Goal: Obtain resource: Download file/media

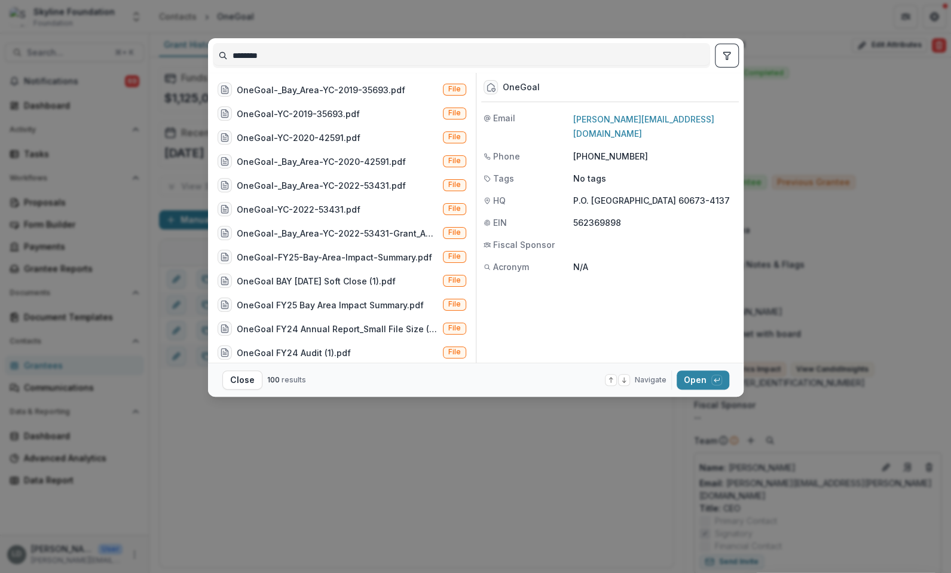
scroll to position [135, 0]
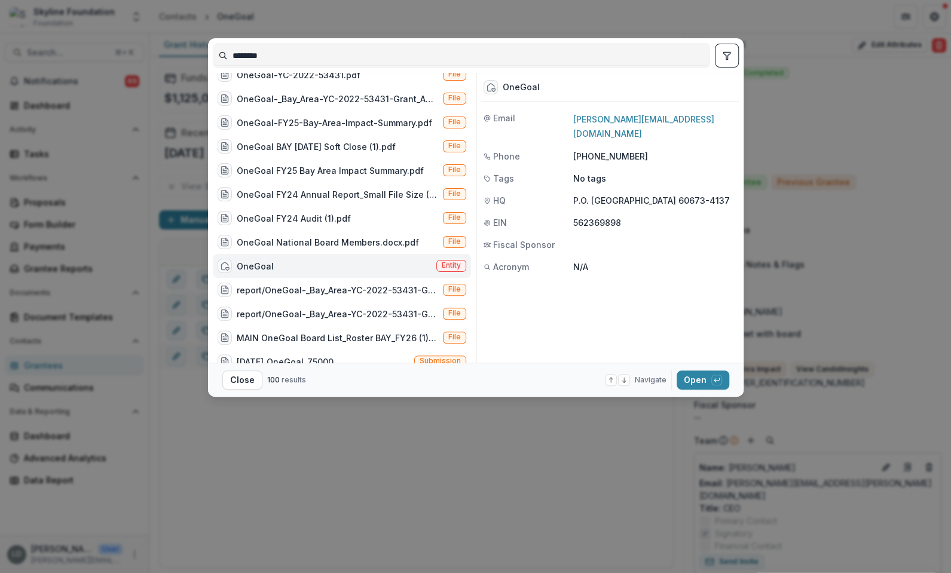
click at [293, 55] on input "********" at bounding box center [461, 55] width 496 height 19
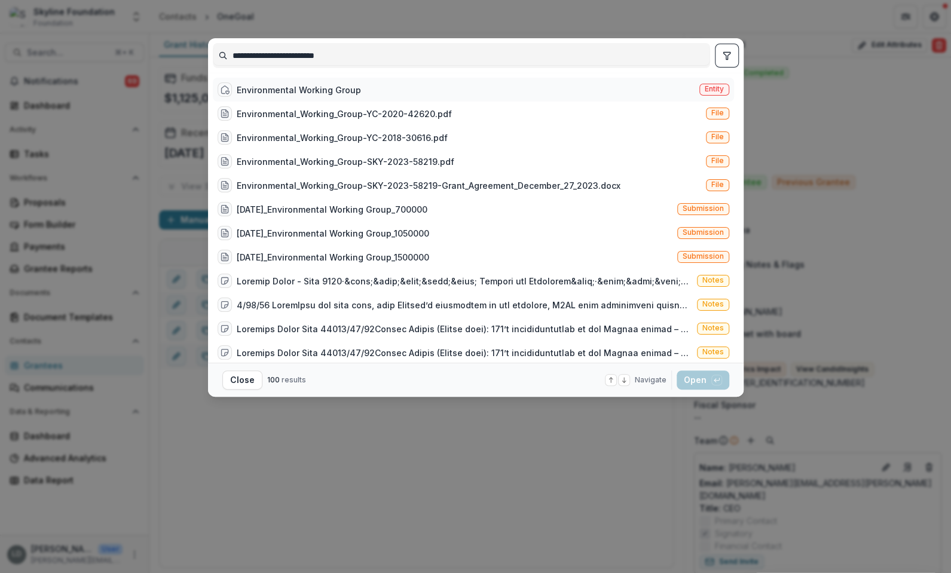
type input "**********"
click at [332, 84] on div "Environmental Working Group" at bounding box center [299, 90] width 124 height 13
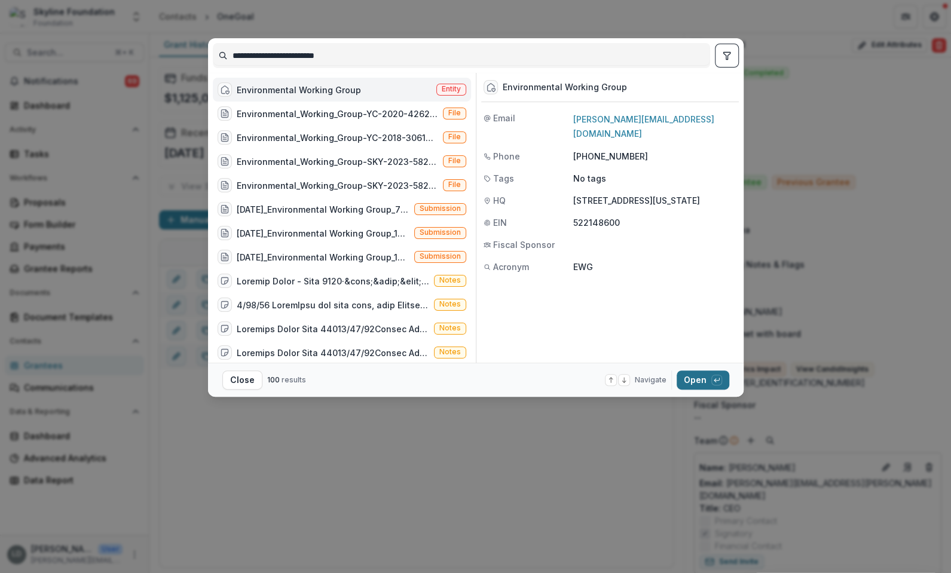
click at [695, 377] on button "Open with enter key" at bounding box center [703, 380] width 53 height 19
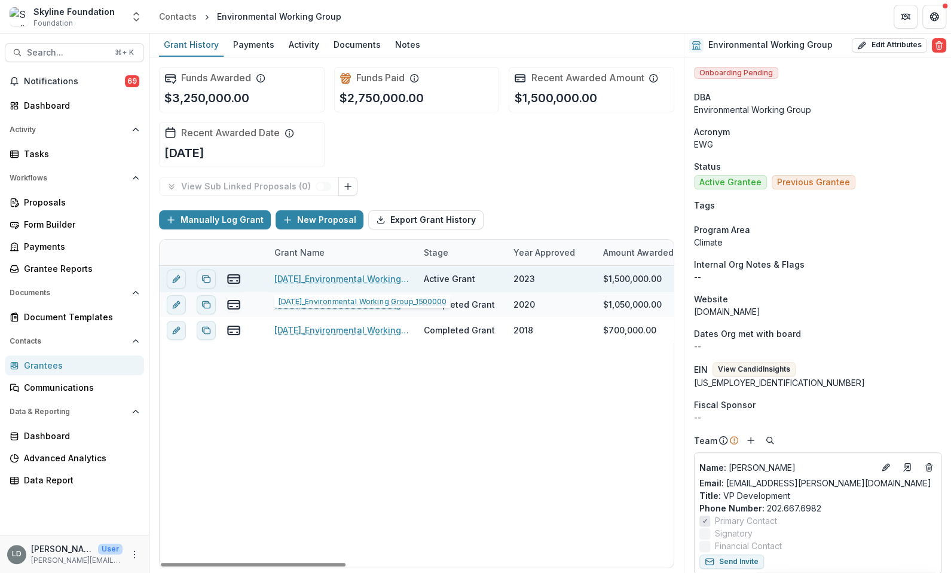
click at [386, 277] on link "[DATE]_Environmental Working Group_1500000" at bounding box center [341, 279] width 135 height 13
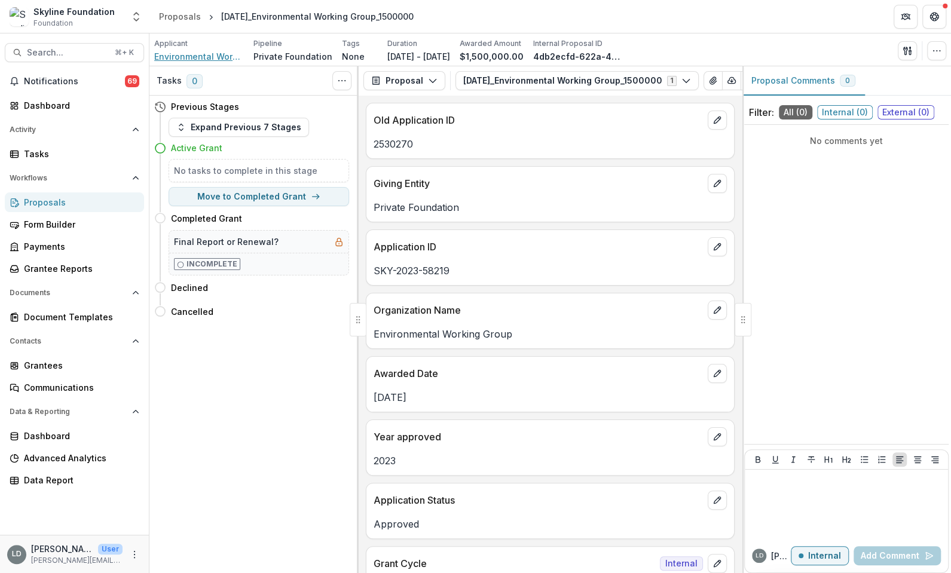
click at [216, 57] on span "Environmental Working Group" at bounding box center [199, 56] width 90 height 13
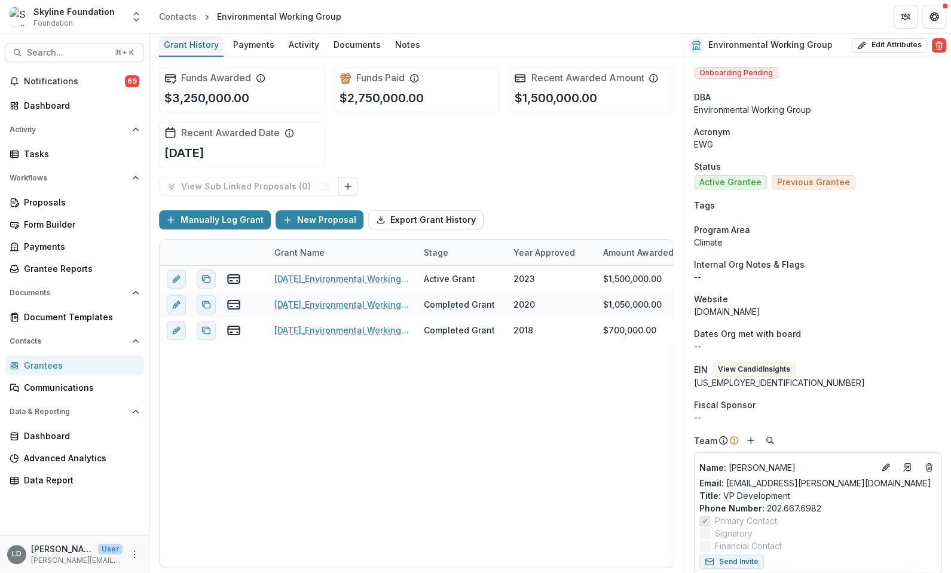
click at [192, 48] on div "Grant History" at bounding box center [191, 44] width 65 height 17
click at [192, 47] on div "Grant History" at bounding box center [191, 44] width 65 height 17
click at [264, 45] on div "Payments" at bounding box center [253, 44] width 51 height 17
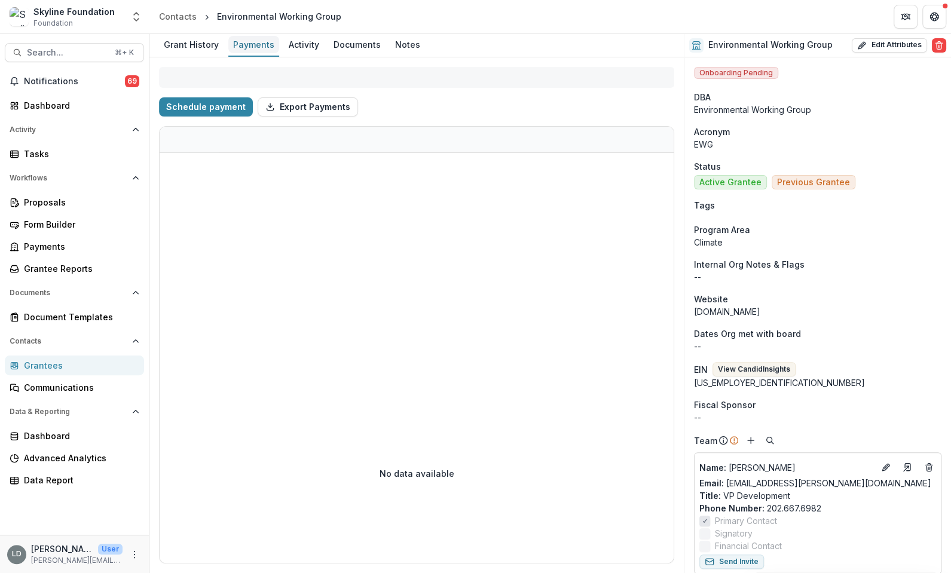
select select "**********"
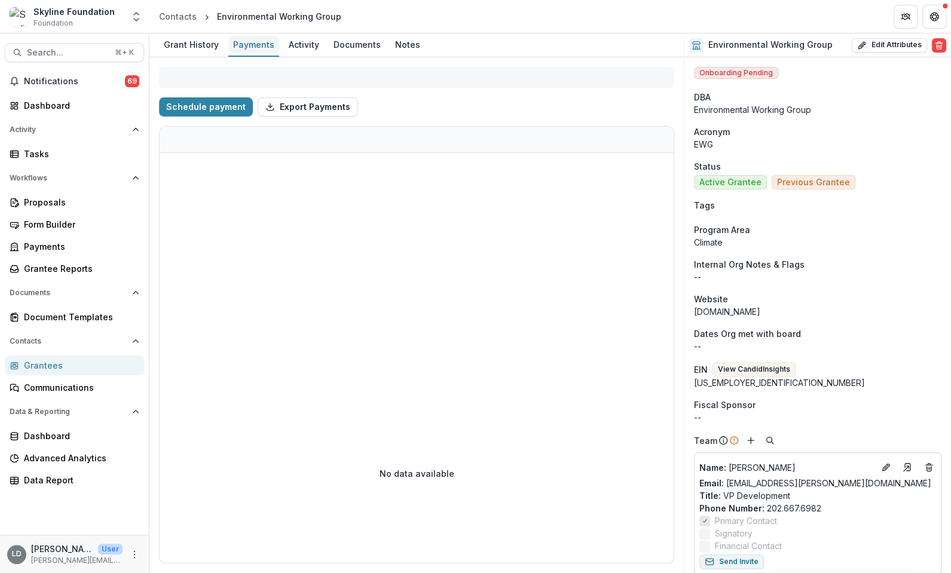
select select "**********"
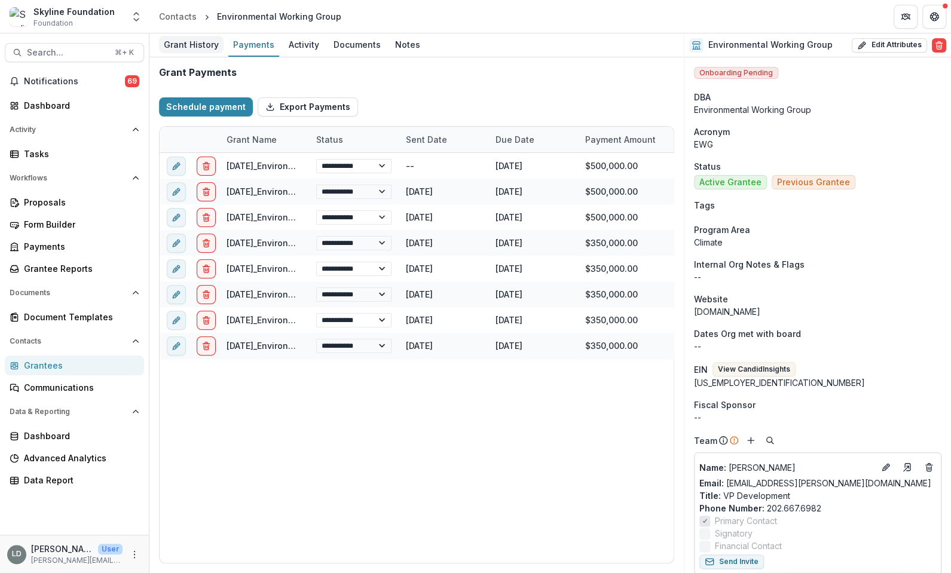
click at [202, 47] on div "Grant History" at bounding box center [191, 44] width 65 height 17
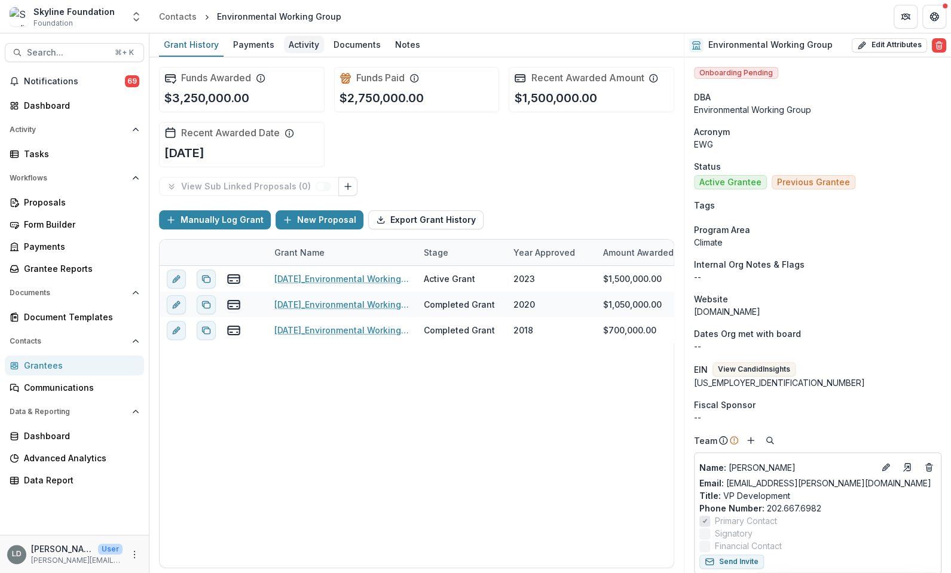
click at [304, 42] on div "Activity" at bounding box center [304, 44] width 40 height 17
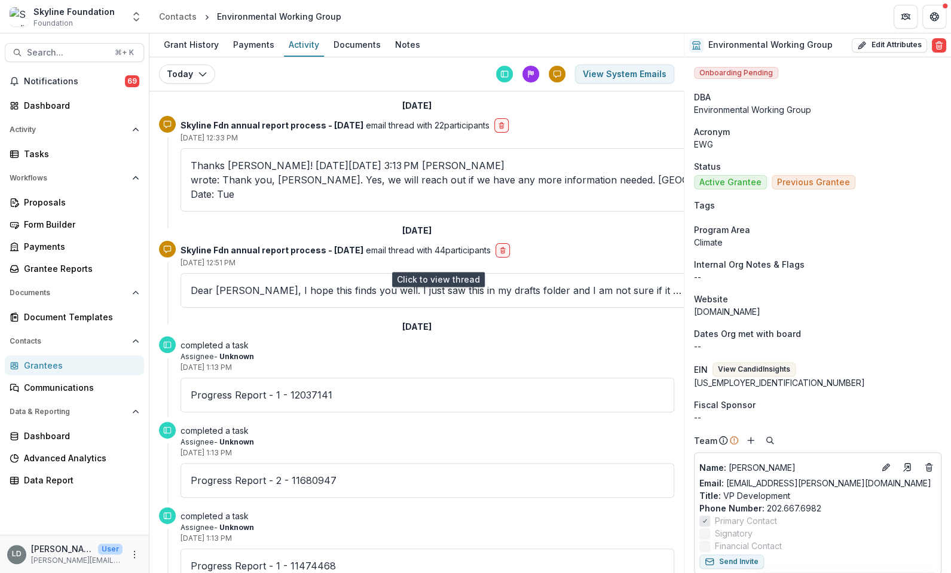
click at [310, 283] on p "Dear [PERSON_NAME], I hope this finds you well. I just saw this in my drafts fo…" at bounding box center [438, 290] width 495 height 14
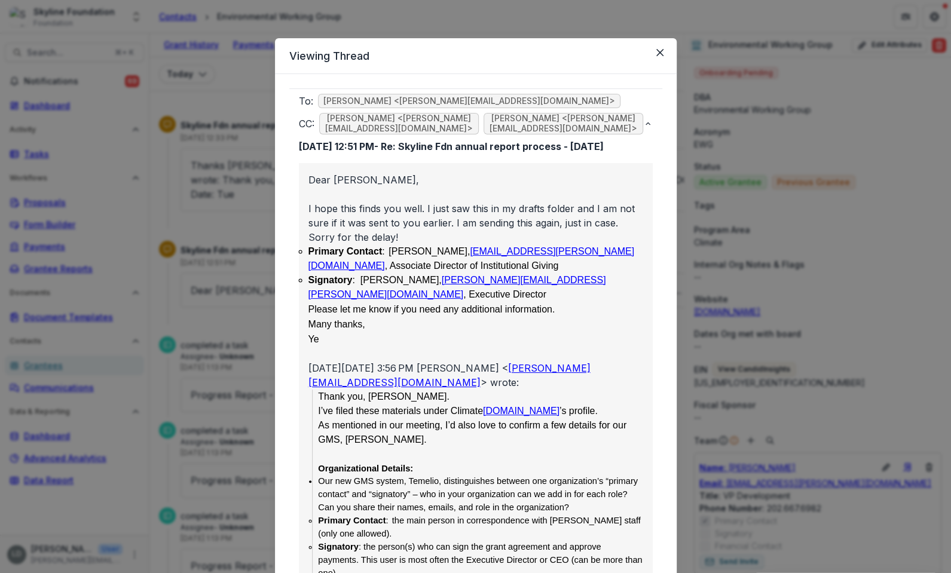
click at [239, 285] on div "Viewing Thread To: [PERSON_NAME] <[PERSON_NAME][EMAIL_ADDRESS][DOMAIN_NAME]> CC…" at bounding box center [475, 286] width 951 height 573
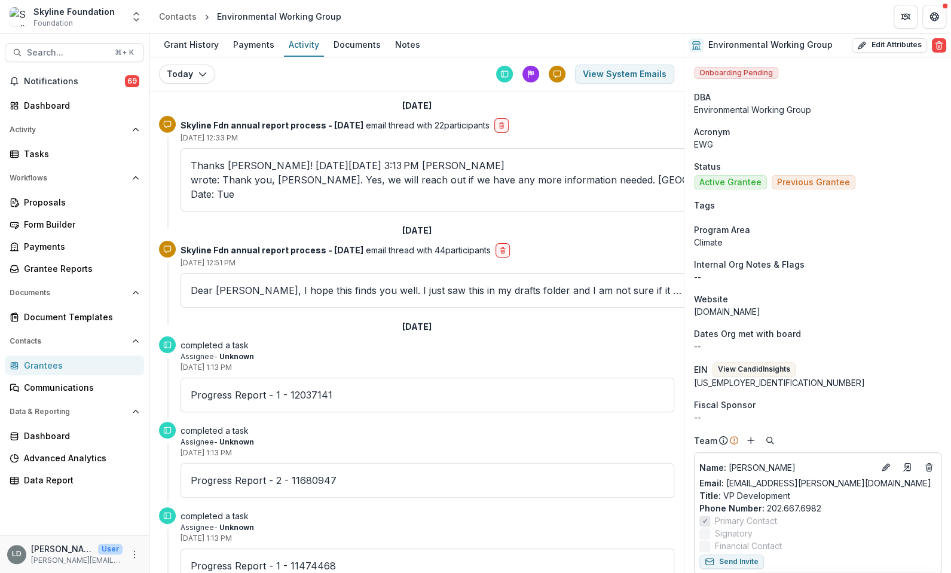
click at [265, 170] on p "Thanks [PERSON_NAME]! [DATE][DATE] 3:13 PM [PERSON_NAME] wrote: Thank you, [PER…" at bounding box center [438, 179] width 495 height 43
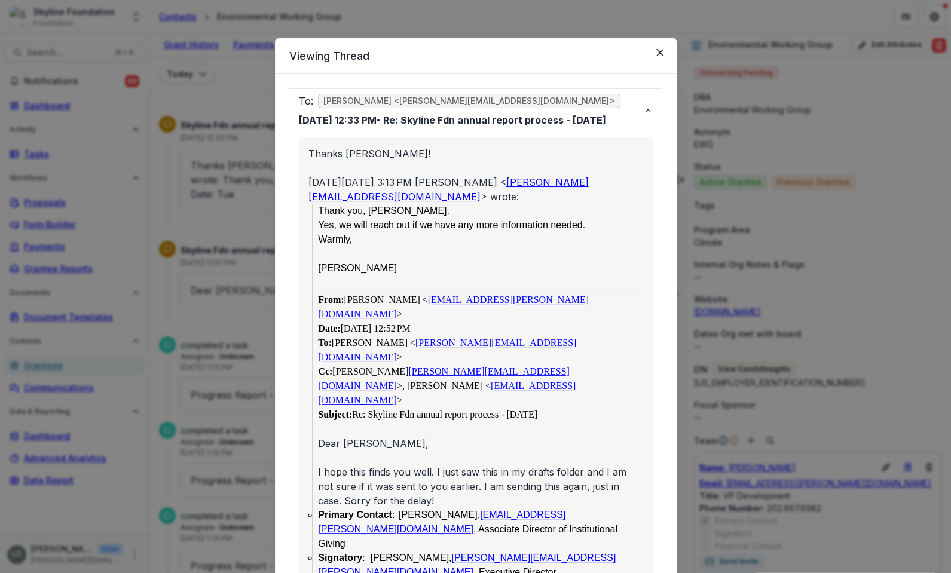
click at [262, 194] on div "Viewing Thread To: [PERSON_NAME] <[PERSON_NAME][EMAIL_ADDRESS][DOMAIN_NAME]> [D…" at bounding box center [475, 286] width 951 height 573
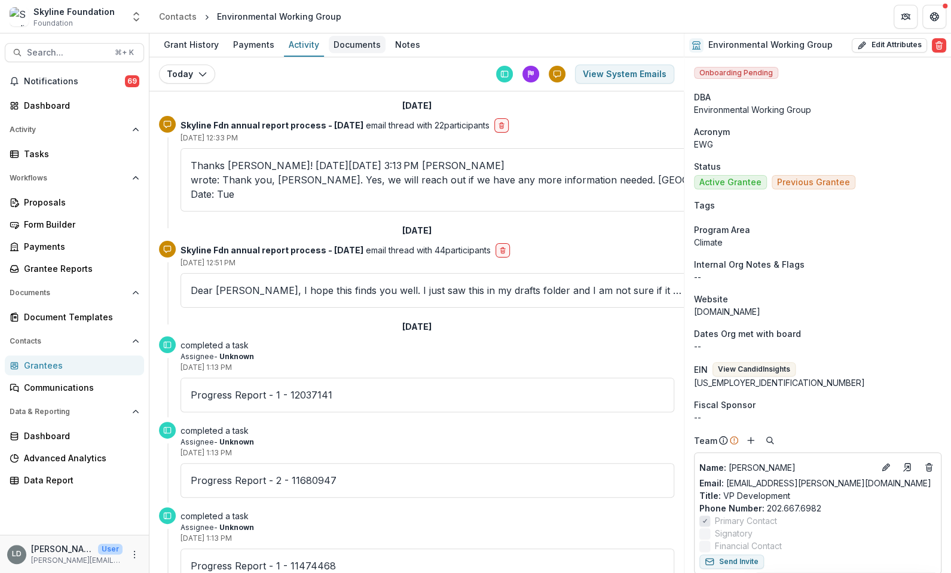
click at [342, 42] on div "Documents" at bounding box center [357, 44] width 57 height 17
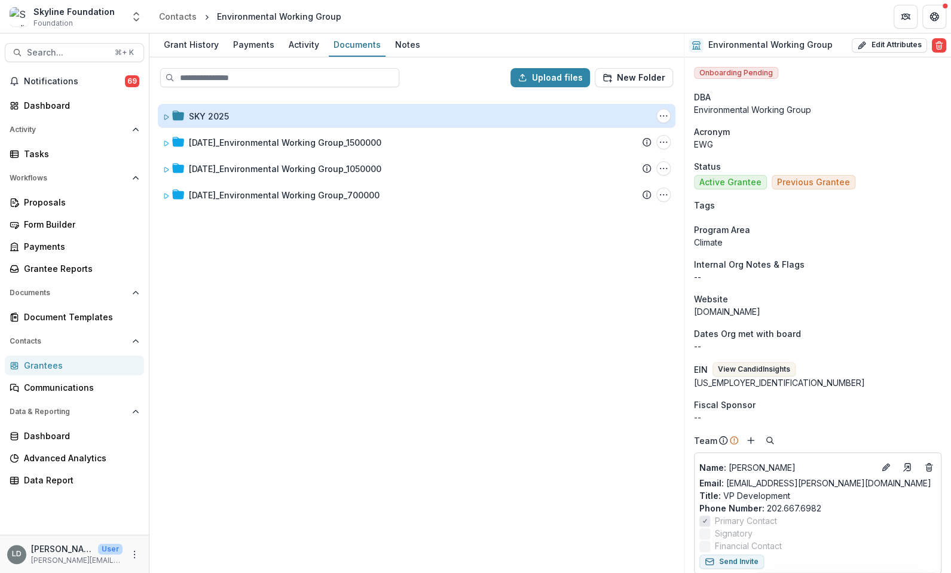
click at [204, 115] on div "SKY 2025" at bounding box center [209, 116] width 40 height 13
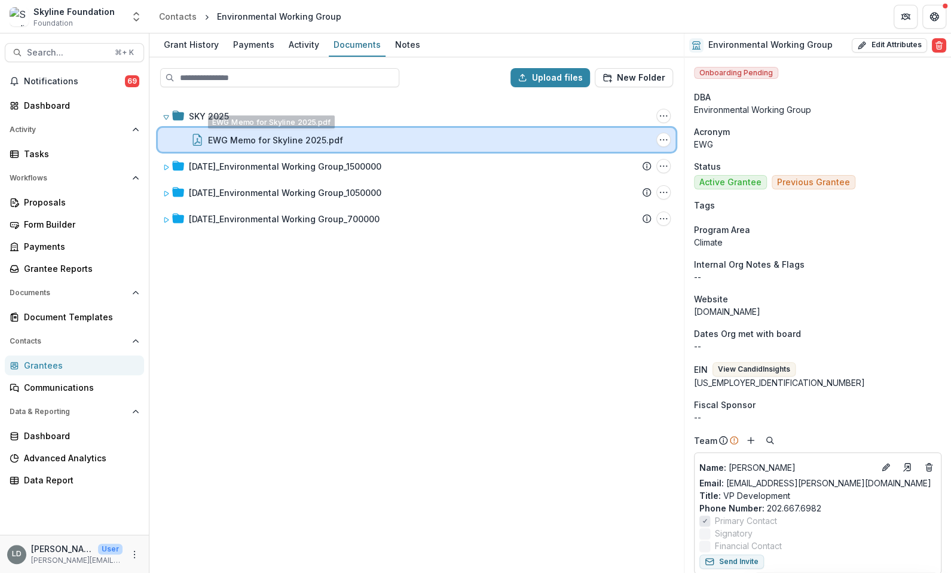
click at [220, 147] on div "EWG Memo for Skyline 2025.pdf File Options Download Rename Delete" at bounding box center [417, 140] width 518 height 24
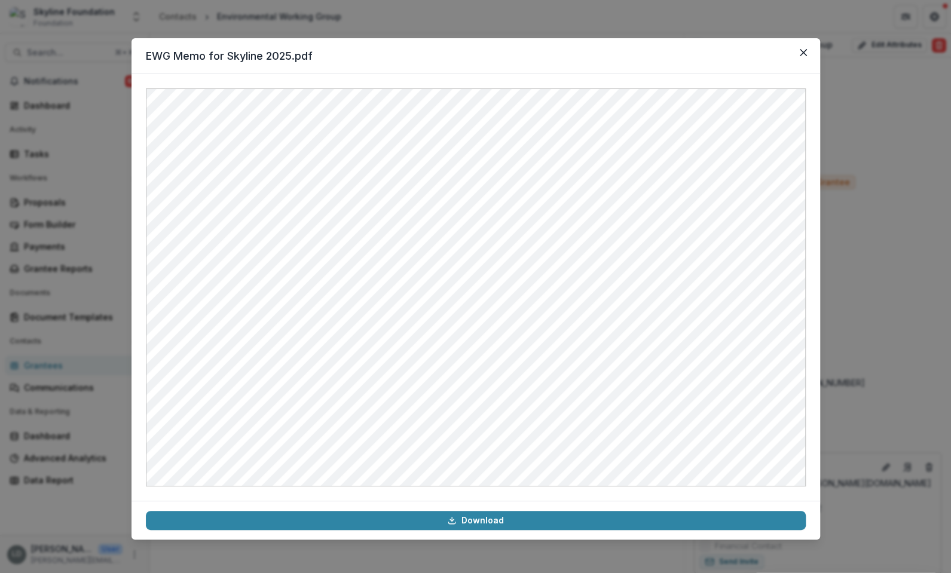
click at [873, 233] on div "EWG Memo for Skyline 2025.pdf Download" at bounding box center [475, 286] width 951 height 573
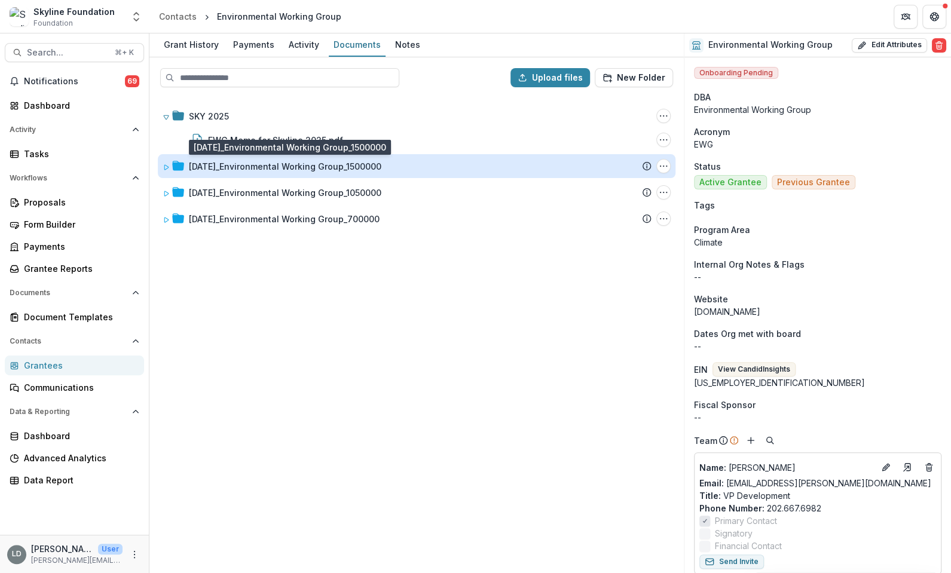
click at [341, 164] on div "[DATE]_Environmental Working Group_1500000" at bounding box center [285, 166] width 193 height 13
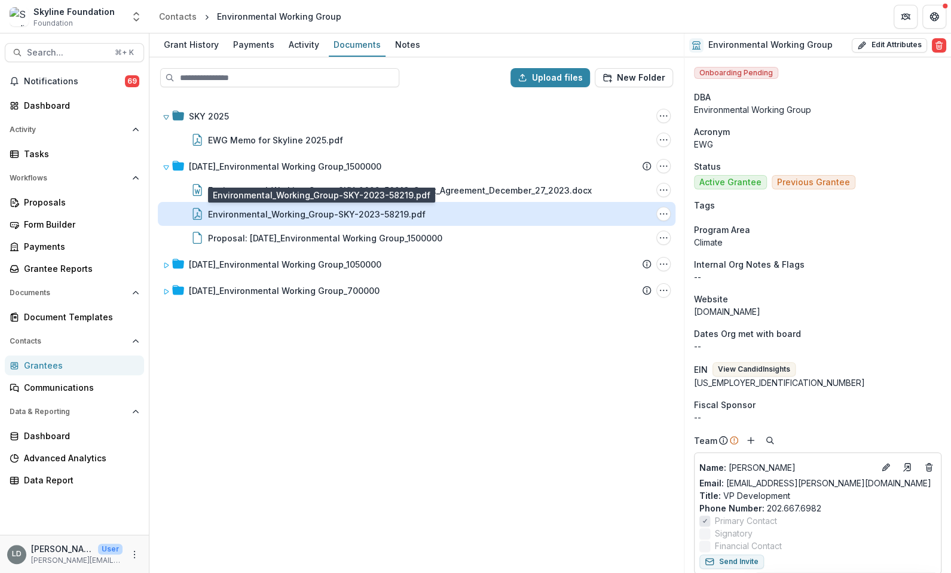
click at [337, 212] on div "Environmental_Working_Group-SKY-2023-58219.pdf" at bounding box center [317, 214] width 218 height 13
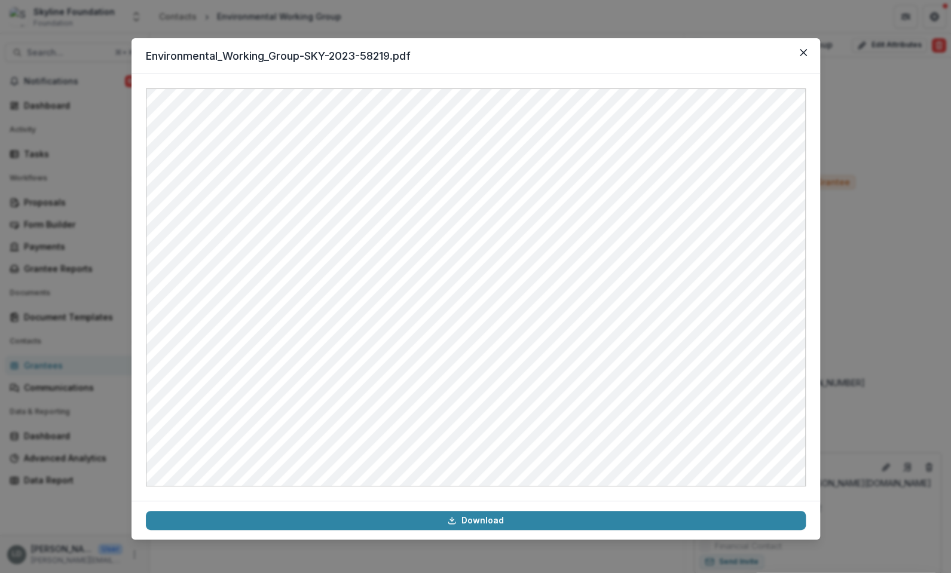
click at [856, 261] on div "Environmental_Working_Group-SKY-2023-58219.pdf Download" at bounding box center [475, 286] width 951 height 573
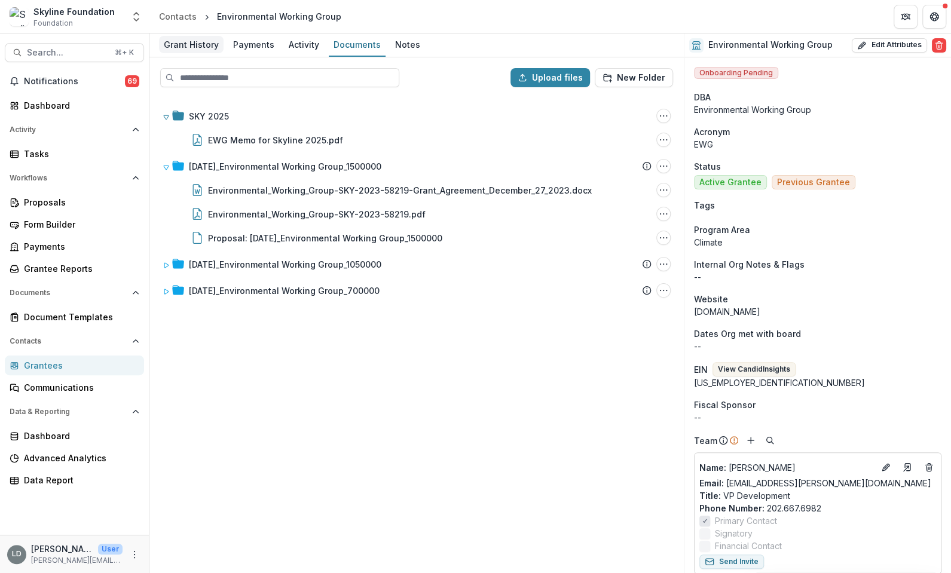
click at [200, 43] on div "Grant History" at bounding box center [191, 44] width 65 height 17
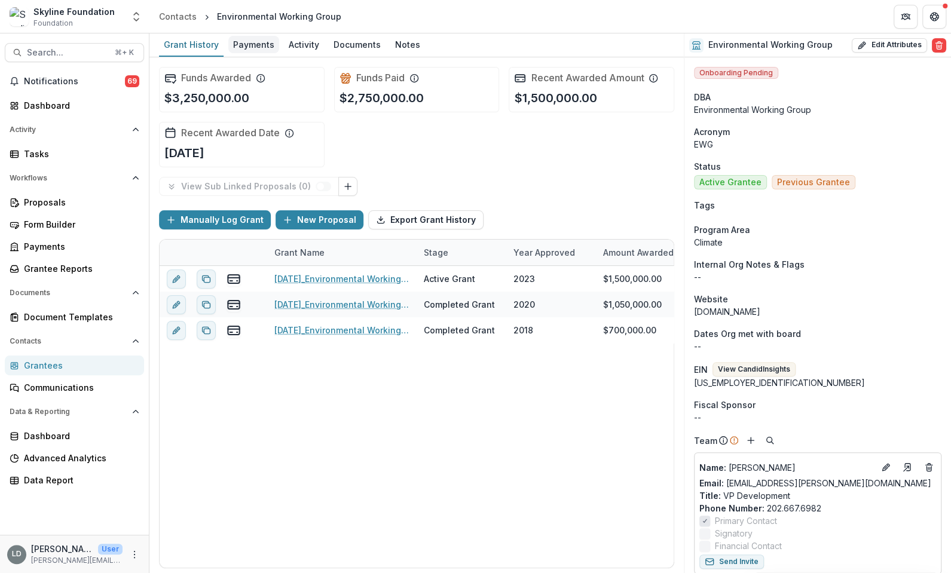
click at [237, 50] on div "Payments" at bounding box center [253, 44] width 51 height 17
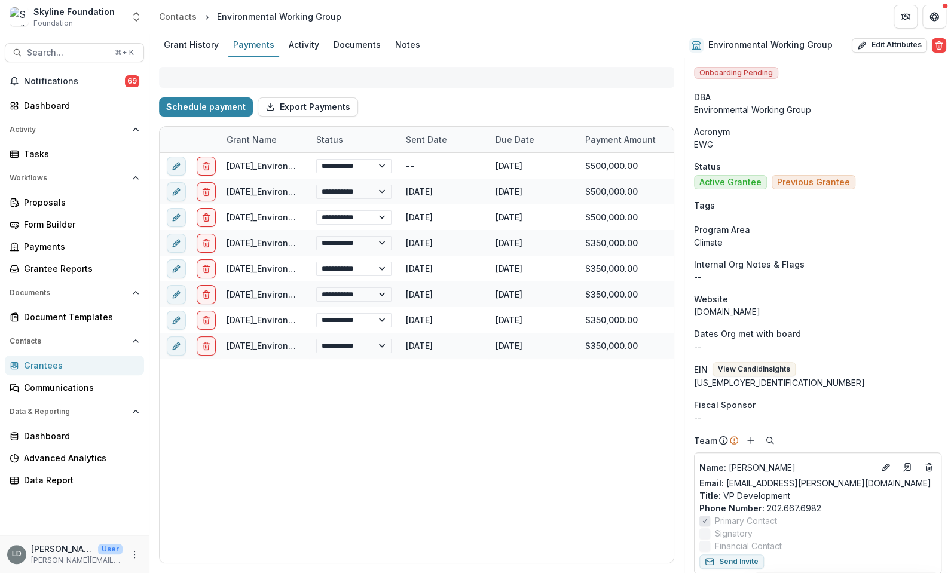
select select "**********"
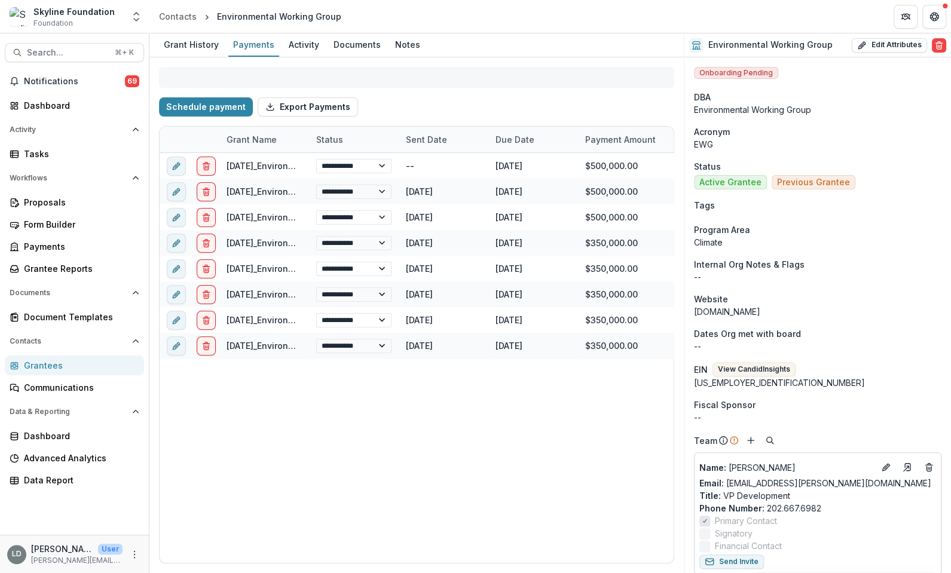
select select "**********"
click at [191, 48] on div "Grant History" at bounding box center [191, 44] width 65 height 17
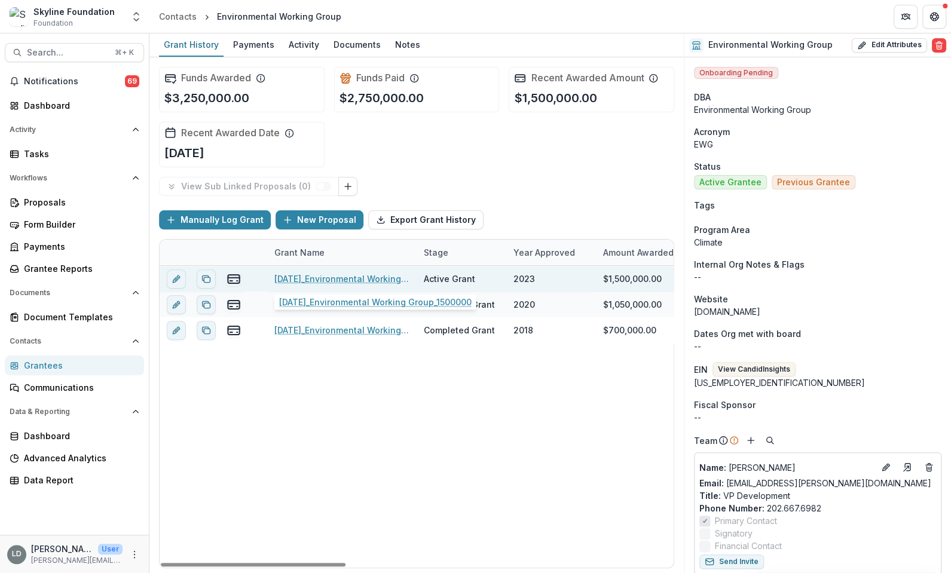
click at [289, 282] on link "[DATE]_Environmental Working Group_1500000" at bounding box center [341, 279] width 135 height 13
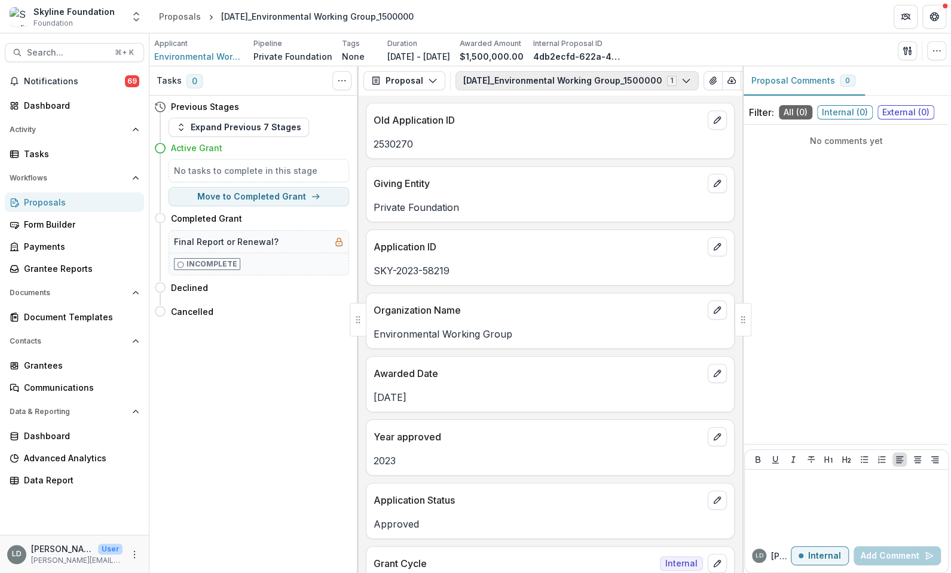
click at [540, 77] on button "[DATE]_Environmental Working Group_1500000 1" at bounding box center [577, 80] width 243 height 19
click at [408, 81] on button "Proposal" at bounding box center [405, 80] width 82 height 19
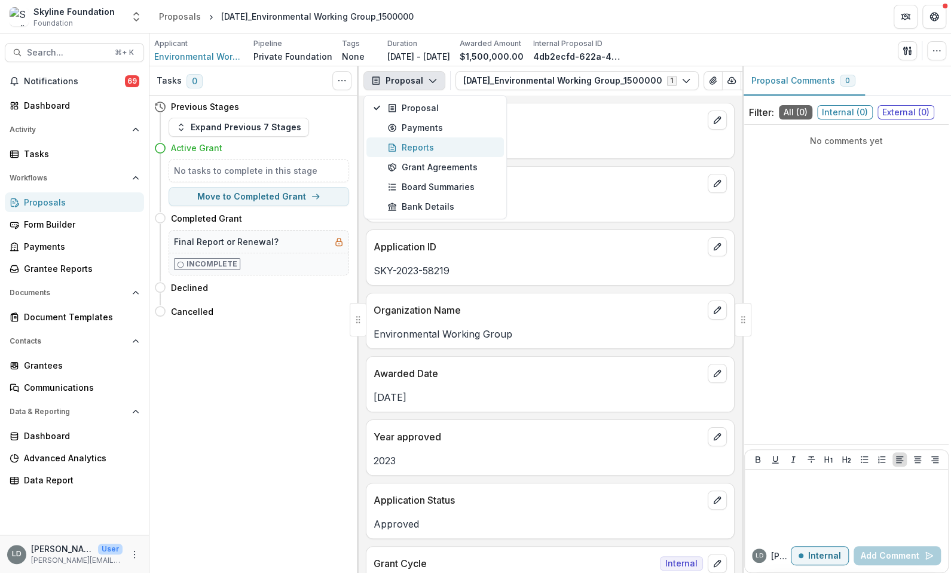
click at [414, 146] on div "Reports" at bounding box center [441, 147] width 109 height 13
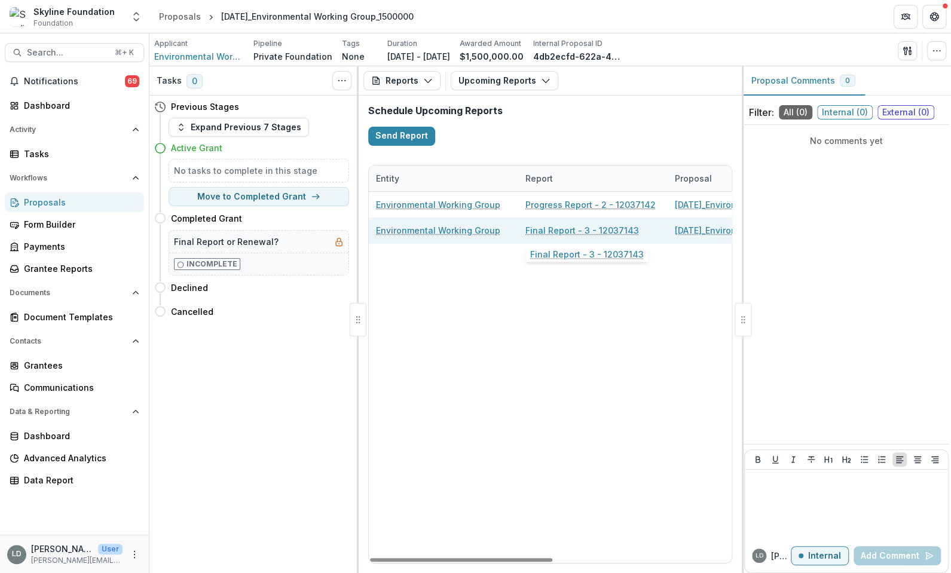
click at [550, 230] on link "Final Report - 3 - 12037143" at bounding box center [583, 230] width 114 height 13
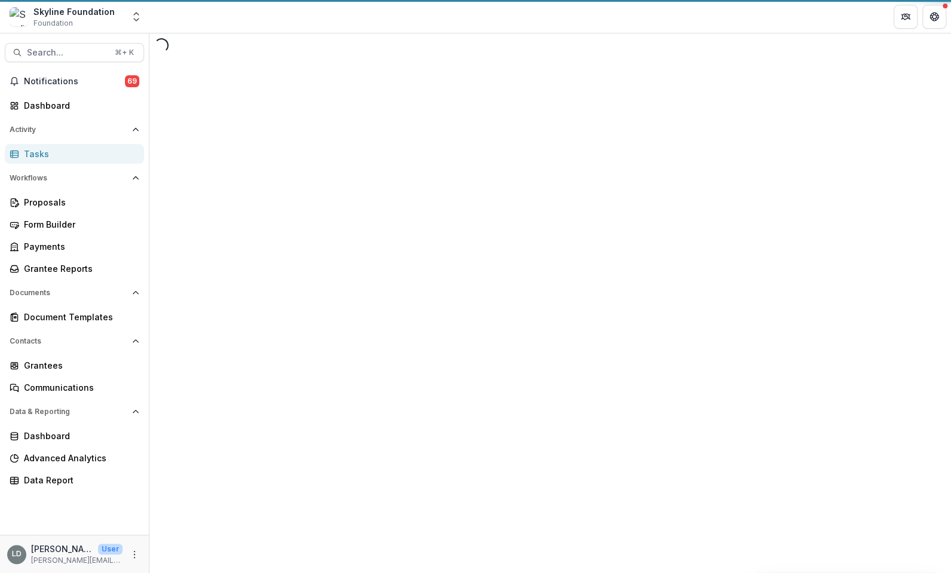
select select "********"
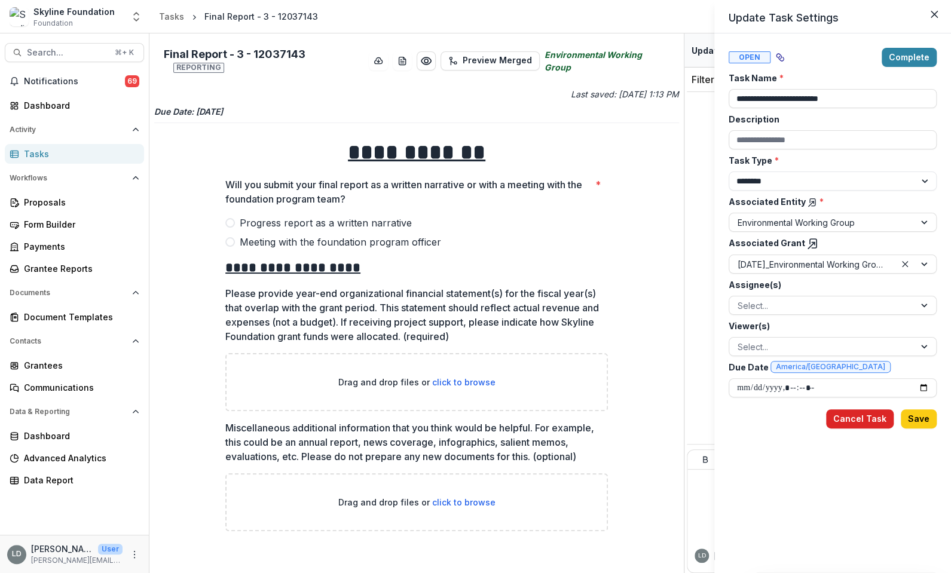
click at [851, 417] on button "Cancel Task" at bounding box center [860, 419] width 68 height 19
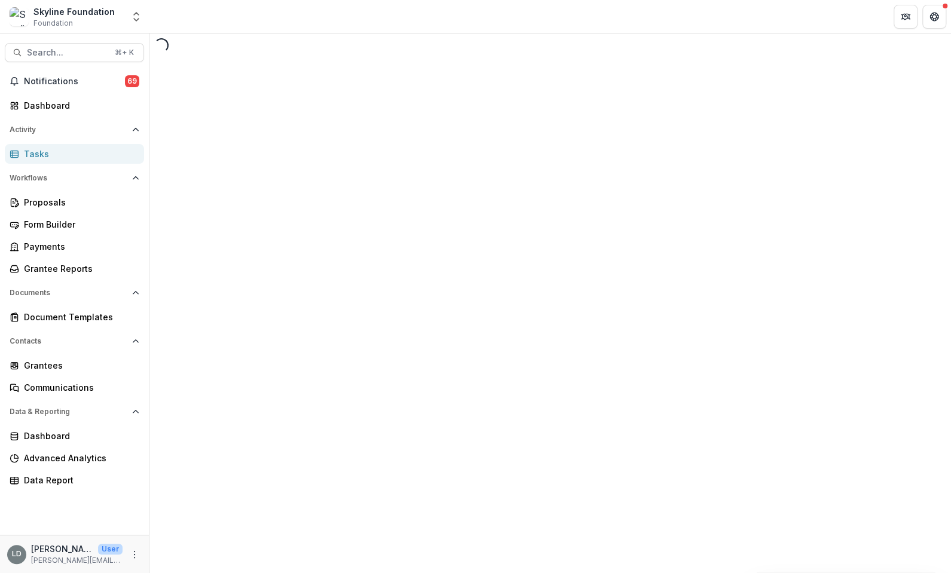
select select "********"
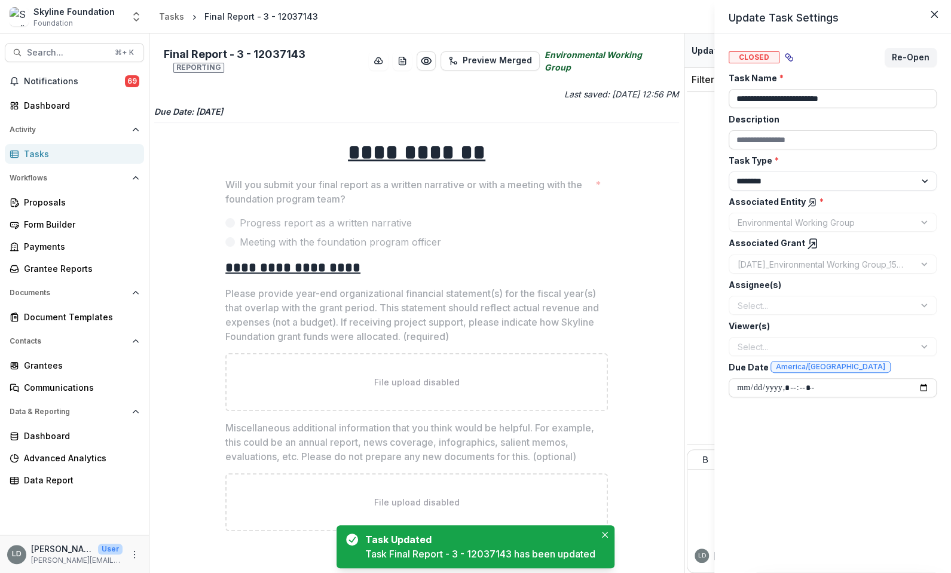
click at [174, 16] on div "**********" at bounding box center [475, 286] width 951 height 573
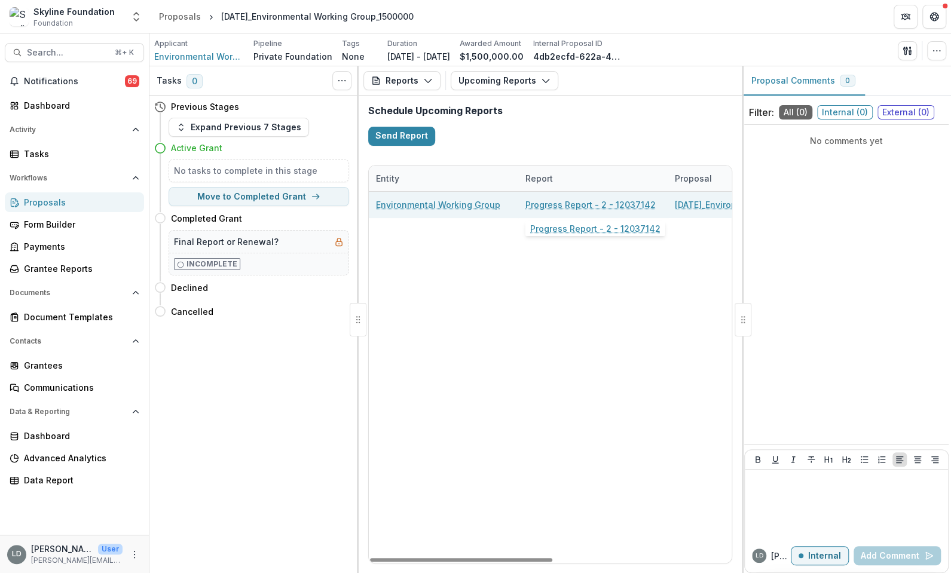
click at [550, 204] on link "Progress Report - 2 - 12037142" at bounding box center [591, 205] width 130 height 13
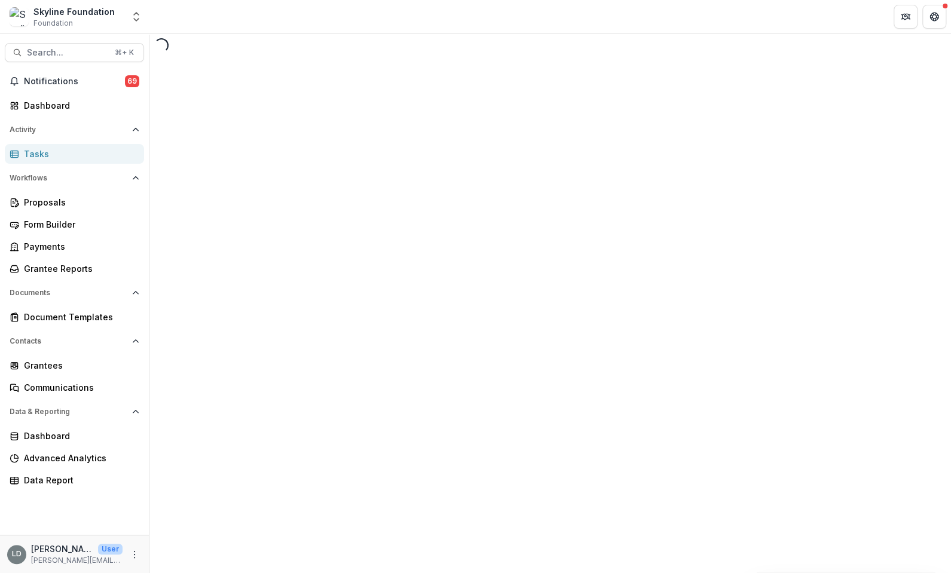
select select "********"
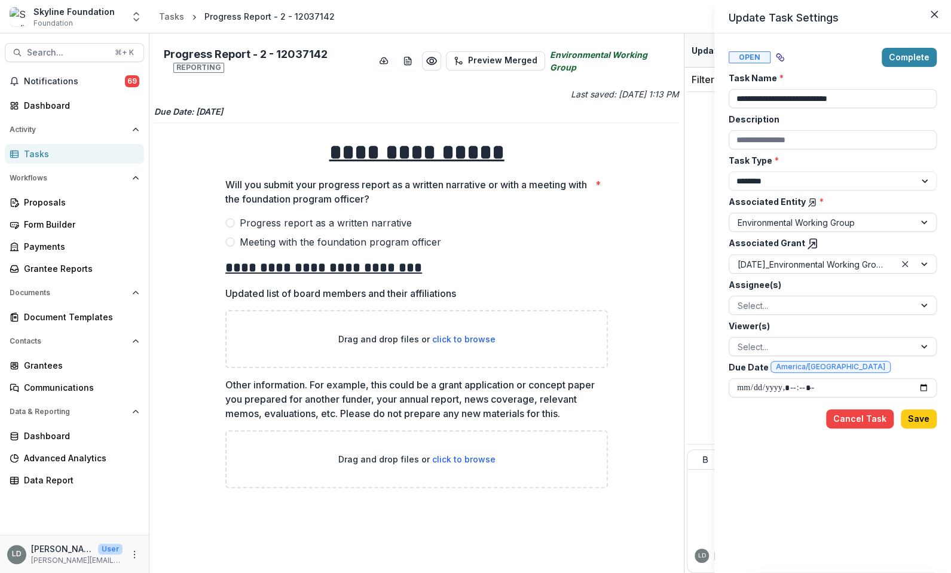
click at [466, 338] on div "**********" at bounding box center [475, 286] width 951 height 573
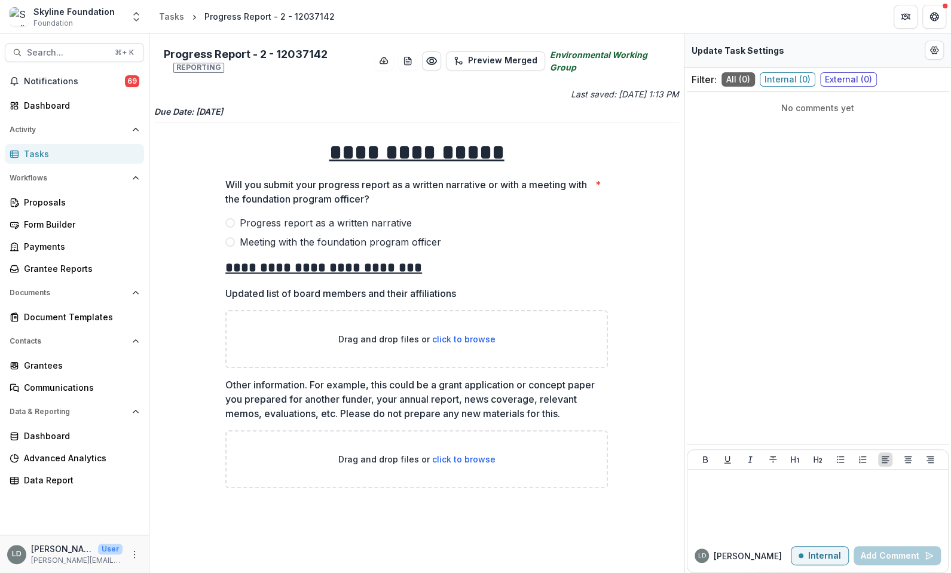
click at [459, 338] on span "click to browse" at bounding box center [463, 339] width 63 height 10
type input "**********"
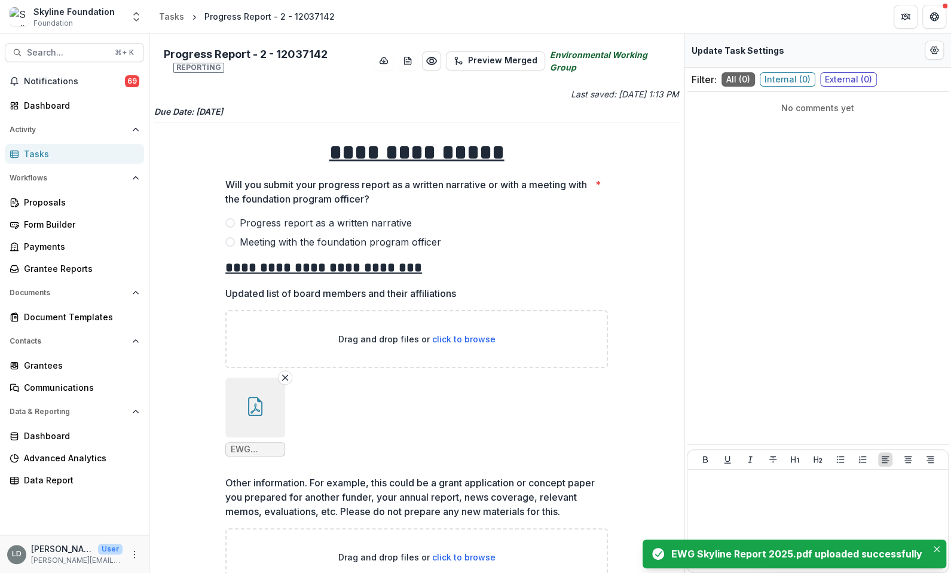
scroll to position [37, 0]
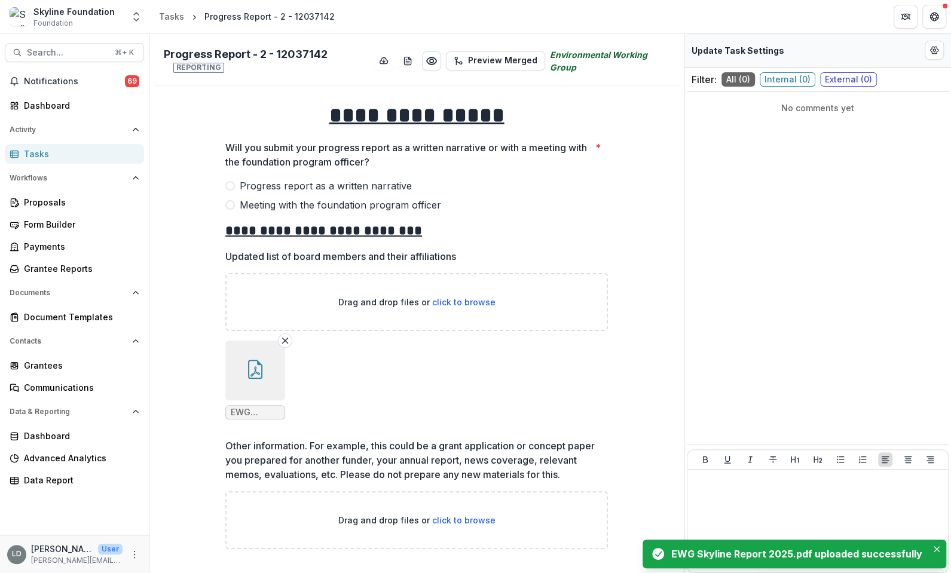
click at [359, 187] on span "Progress report as a written narrative" at bounding box center [326, 186] width 172 height 14
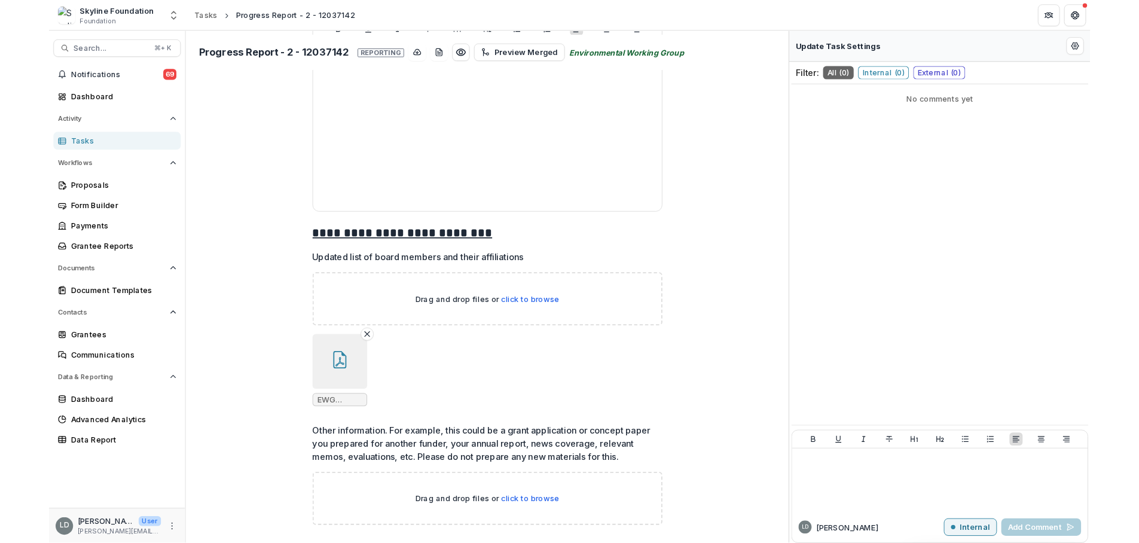
scroll to position [1411, 0]
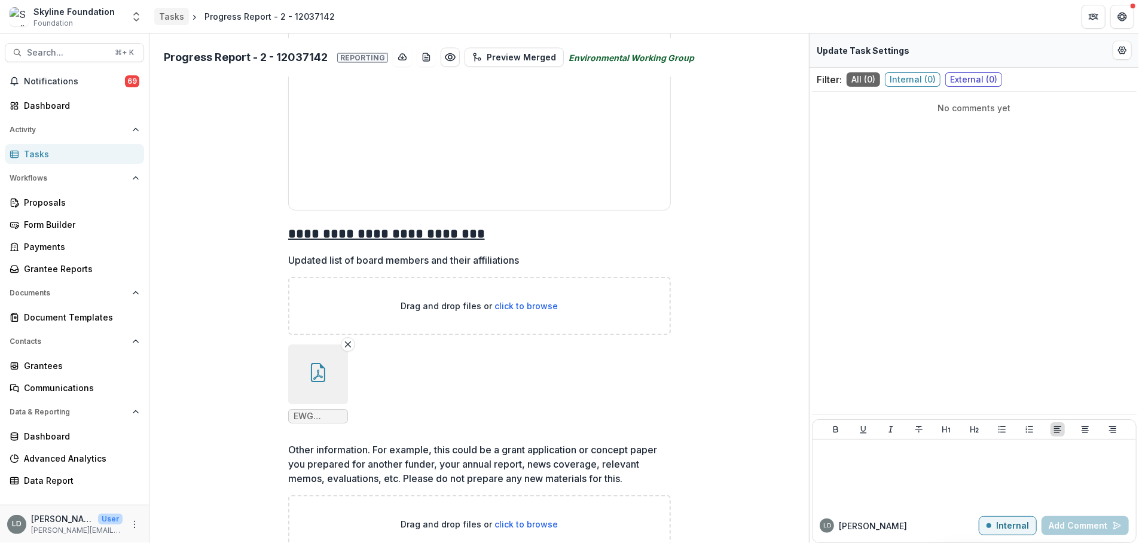
click at [171, 19] on div "Tasks" at bounding box center [171, 16] width 25 height 13
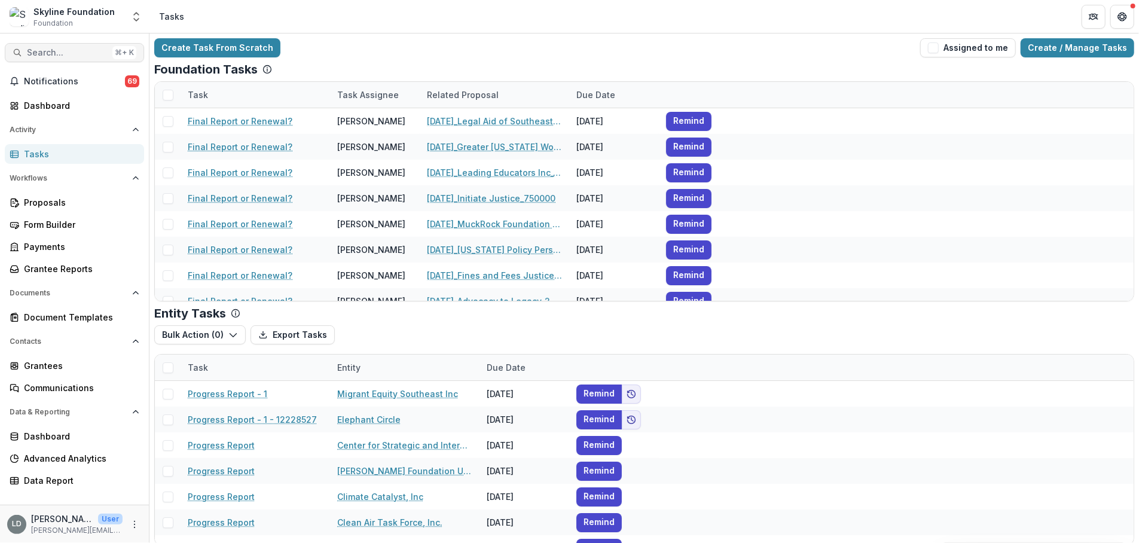
click at [72, 50] on span "Search..." at bounding box center [67, 53] width 81 height 10
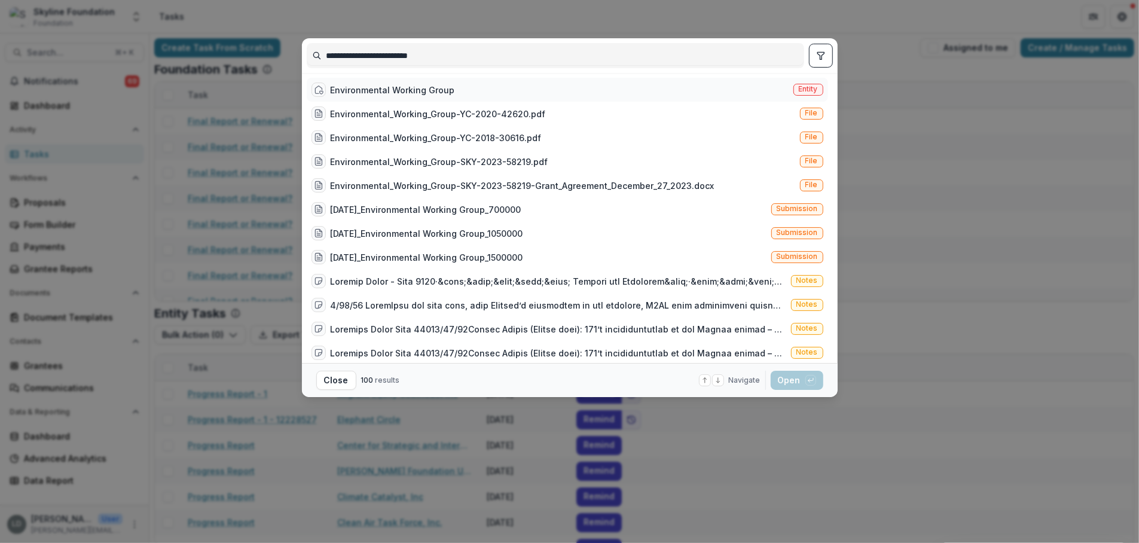
type input "**********"
click at [494, 90] on div "Environmental Working Group Entity" at bounding box center [567, 90] width 521 height 24
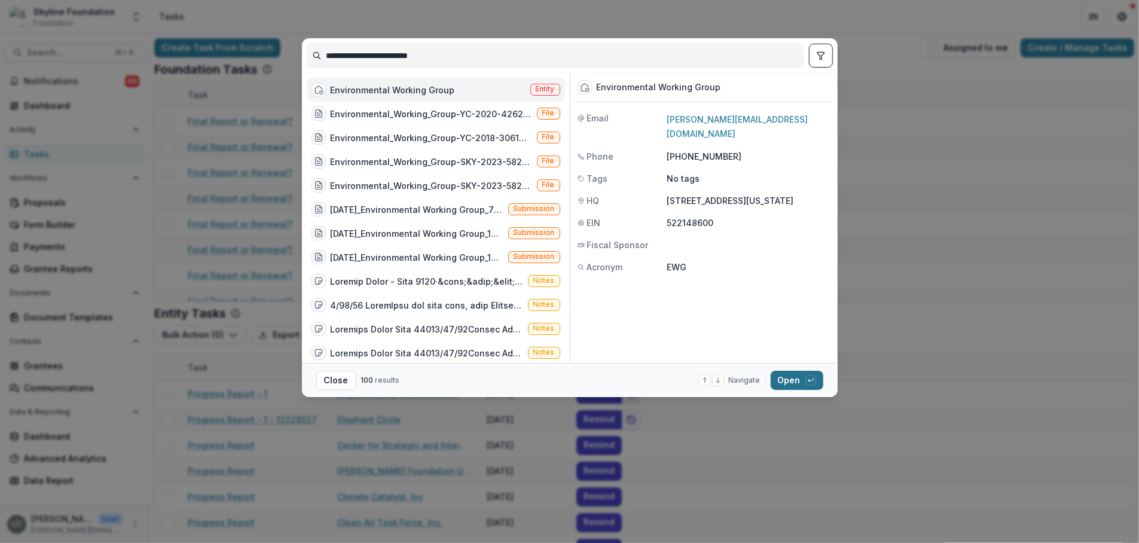
click at [792, 380] on button "Open with enter key" at bounding box center [797, 380] width 53 height 19
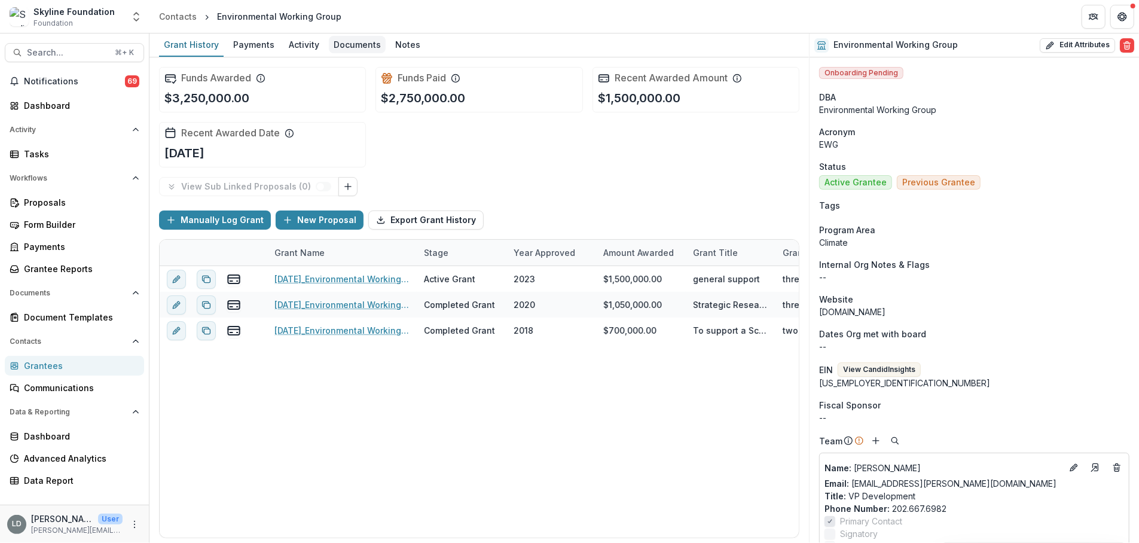
click at [344, 48] on div "Documents" at bounding box center [357, 44] width 57 height 17
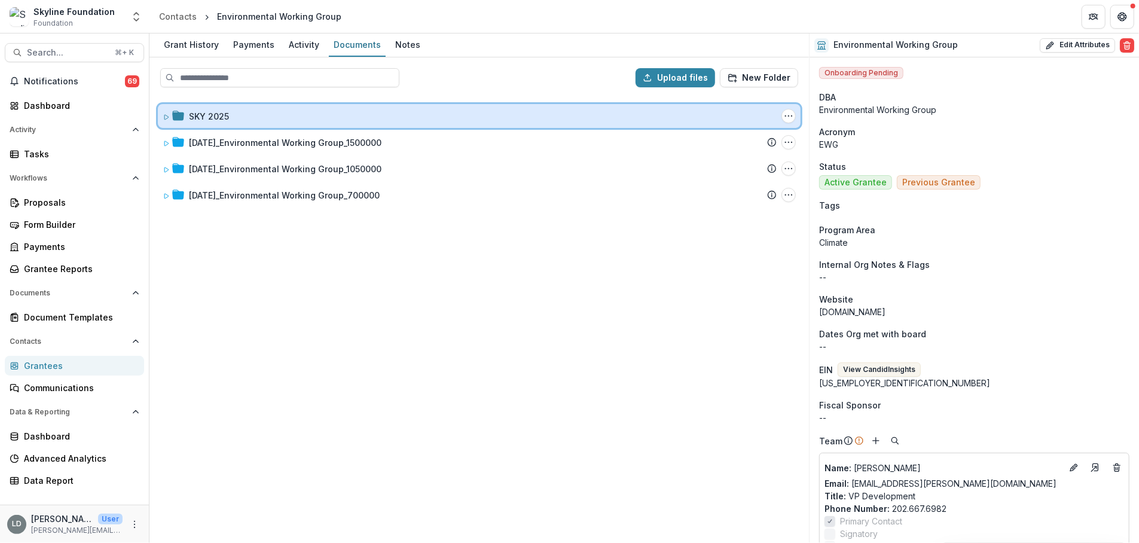
click at [242, 120] on div "SKY 2025" at bounding box center [483, 116] width 588 height 13
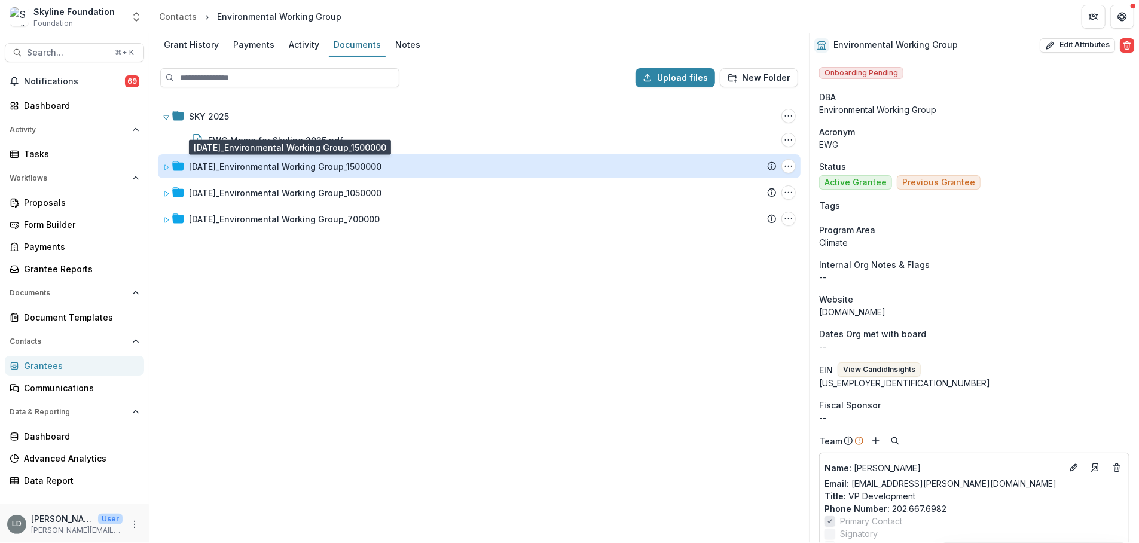
click at [254, 170] on div "[DATE]_Environmental Working Group_1500000" at bounding box center [285, 166] width 193 height 13
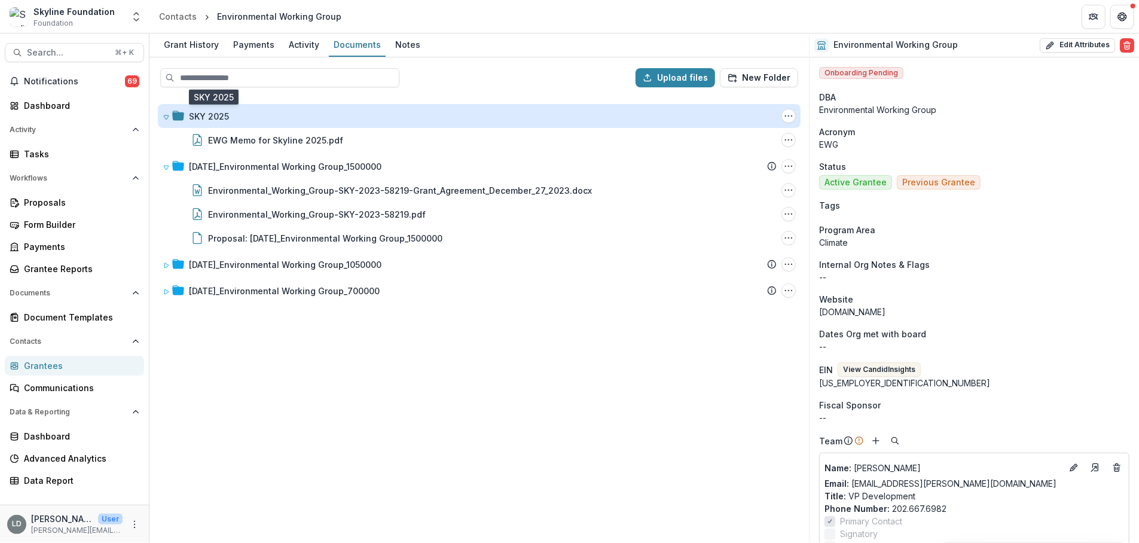
click at [213, 115] on div "SKY 2025" at bounding box center [209, 116] width 40 height 13
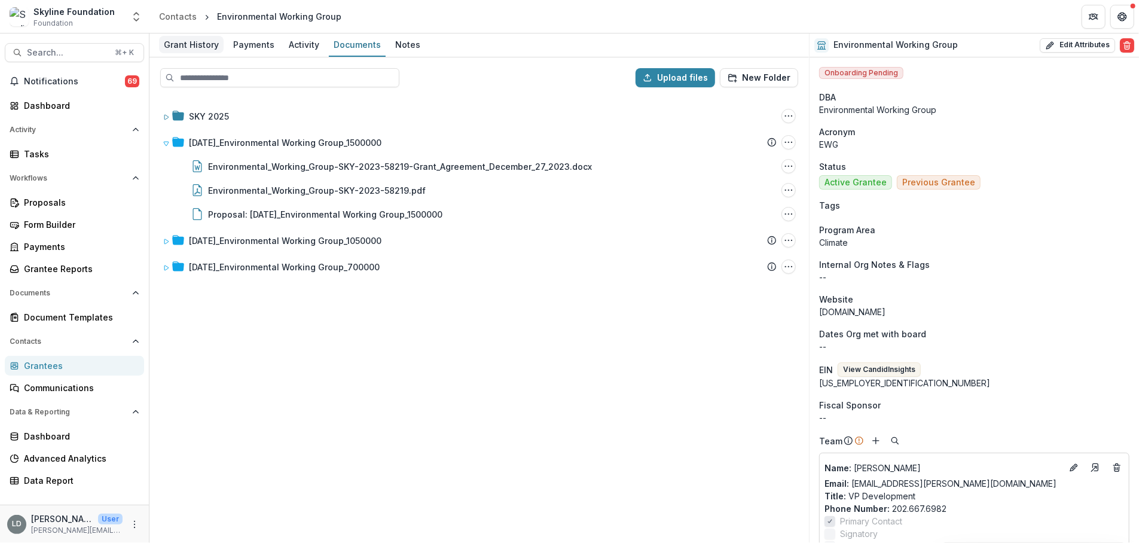
click at [202, 44] on div "Grant History" at bounding box center [191, 44] width 65 height 17
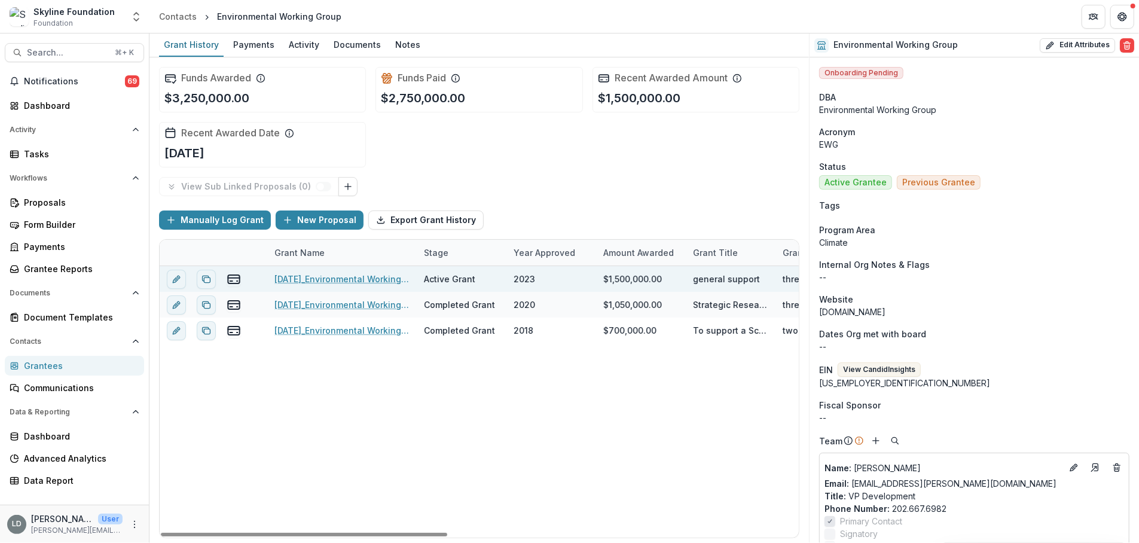
click at [298, 281] on link "[DATE]_Environmental Working Group_1500000" at bounding box center [341, 279] width 135 height 13
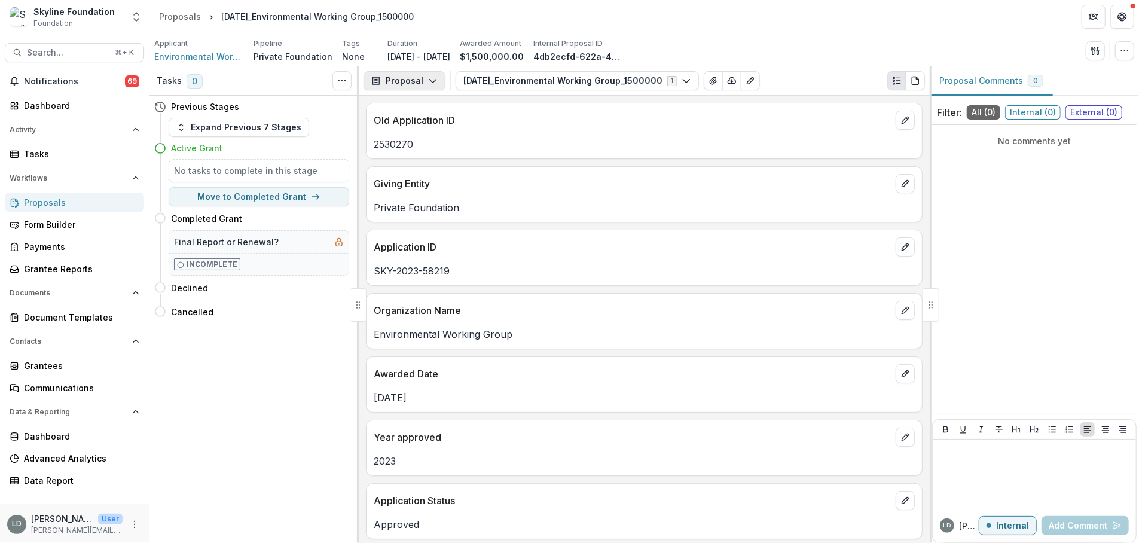
click at [421, 83] on button "Proposal" at bounding box center [405, 80] width 82 height 19
click at [428, 148] on div "Reports" at bounding box center [441, 147] width 109 height 13
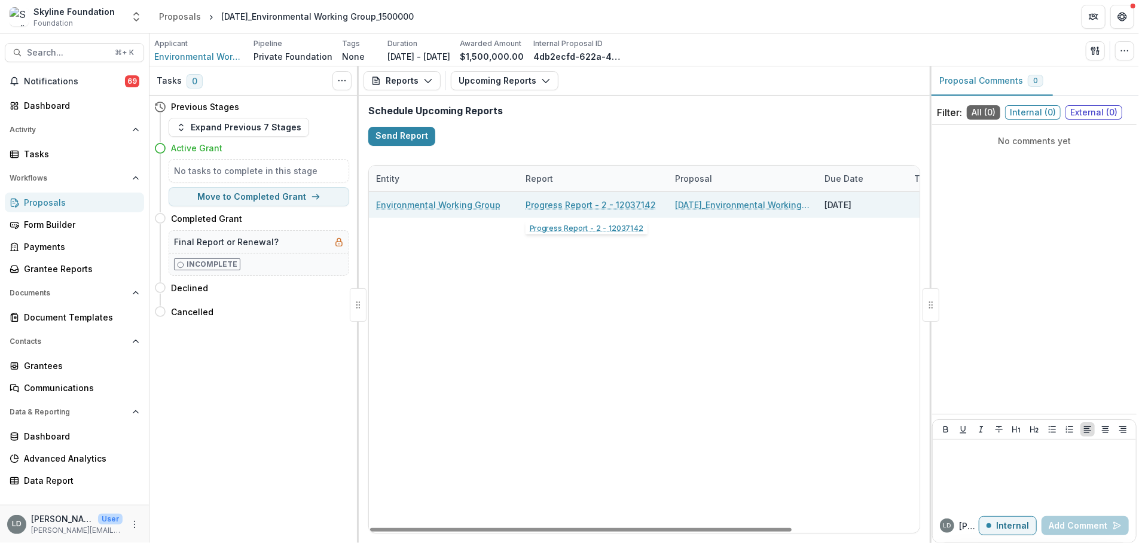
click at [556, 203] on link "Progress Report - 2 - 12037142" at bounding box center [591, 205] width 130 height 13
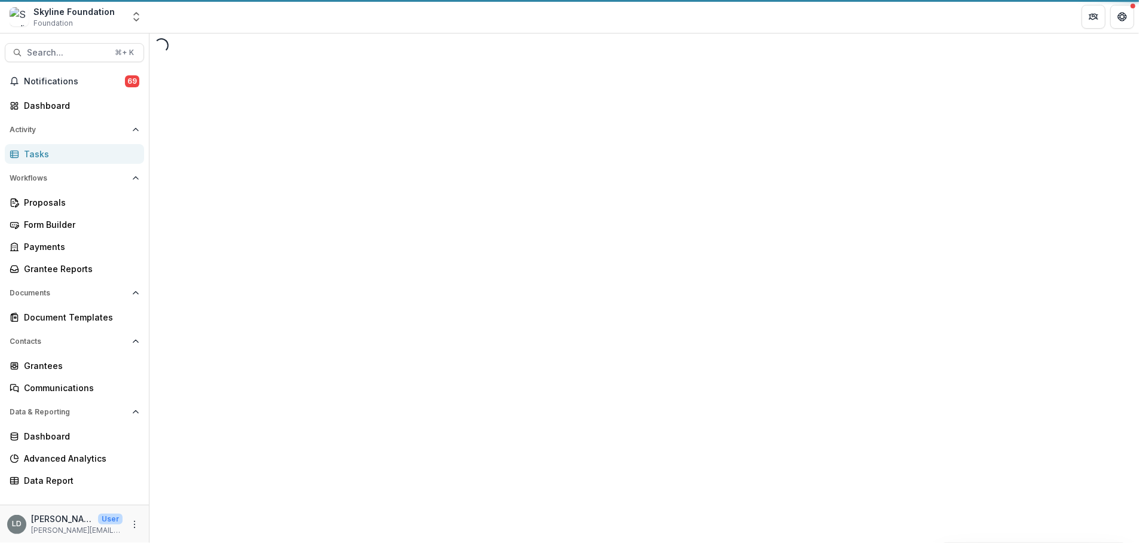
select select "********"
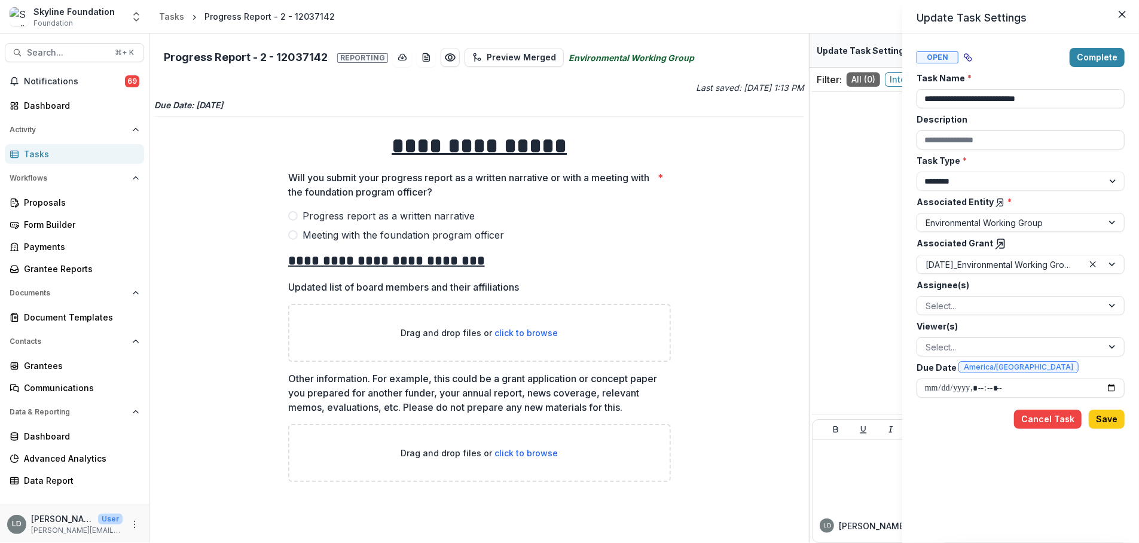
click at [701, 251] on div "**********" at bounding box center [569, 271] width 1139 height 543
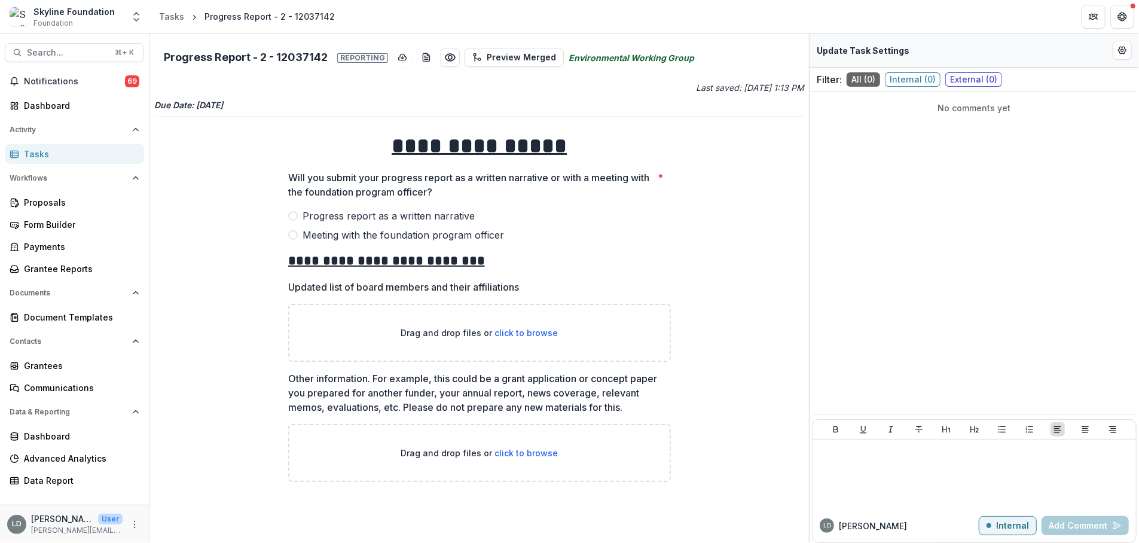
click at [443, 215] on span "Progress report as a written narrative" at bounding box center [389, 216] width 172 height 14
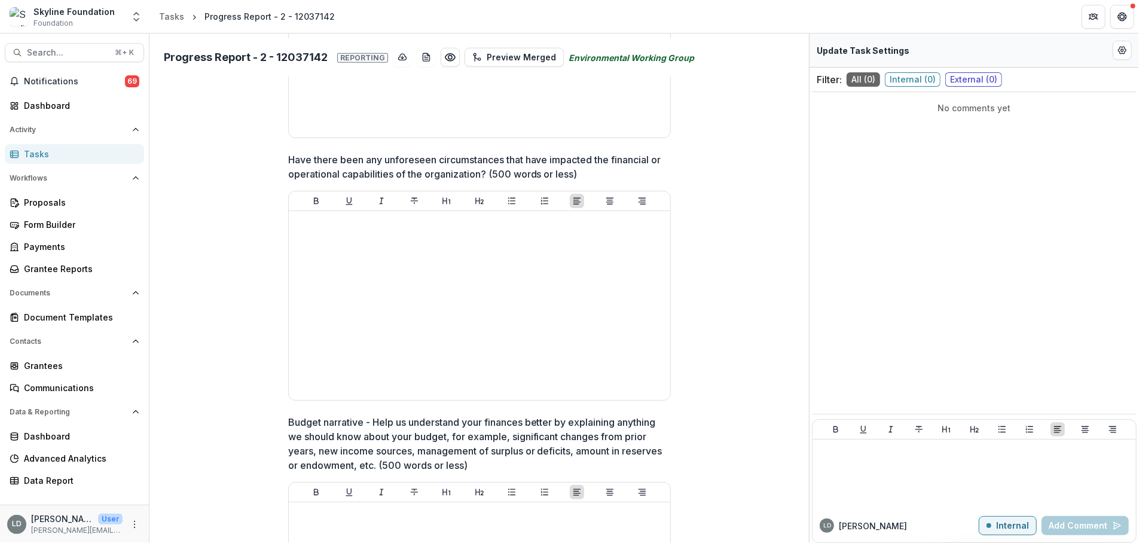
scroll to position [1343, 0]
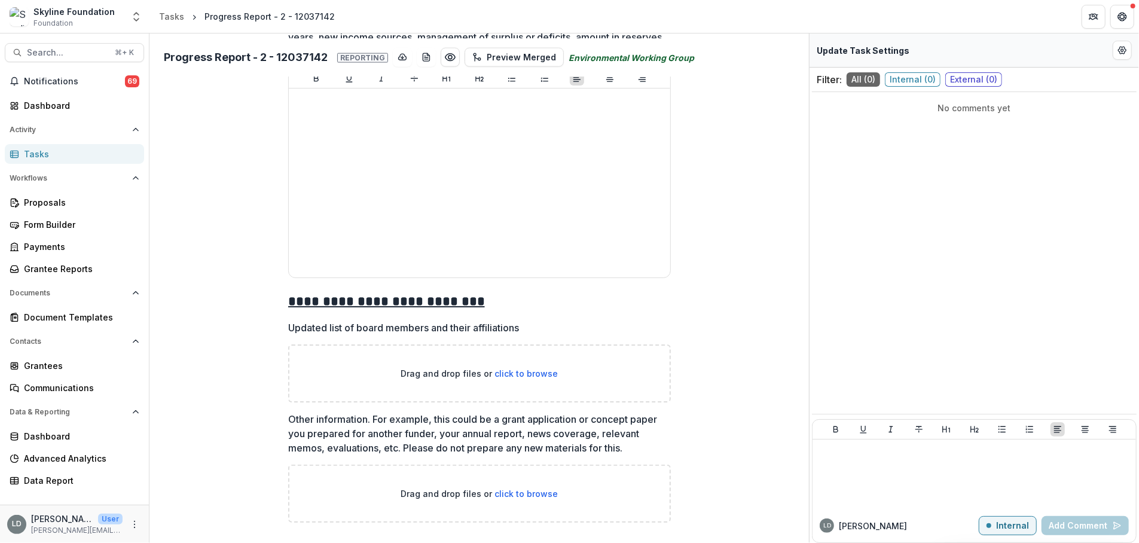
click at [506, 367] on p "Drag and drop files or click to browse" at bounding box center [479, 373] width 157 height 13
type input "**********"
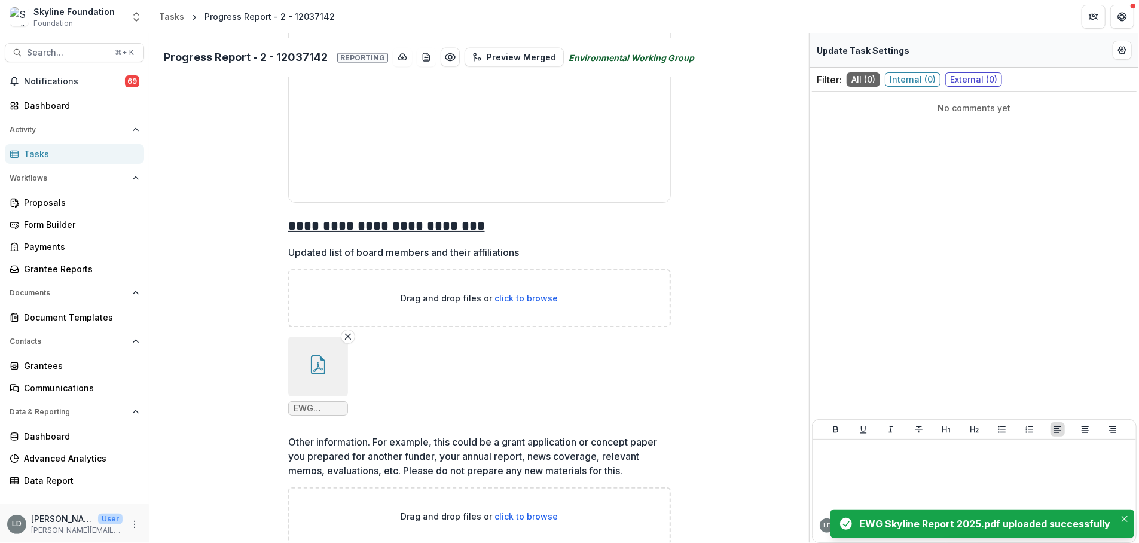
scroll to position [1441, 0]
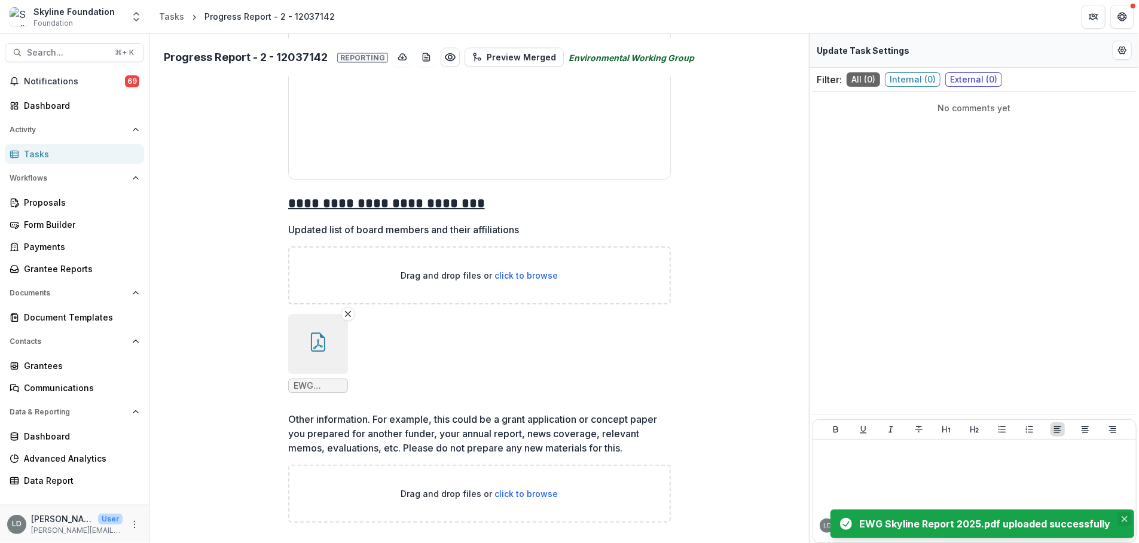
click at [951, 518] on icon "Close" at bounding box center [1125, 519] width 6 height 6
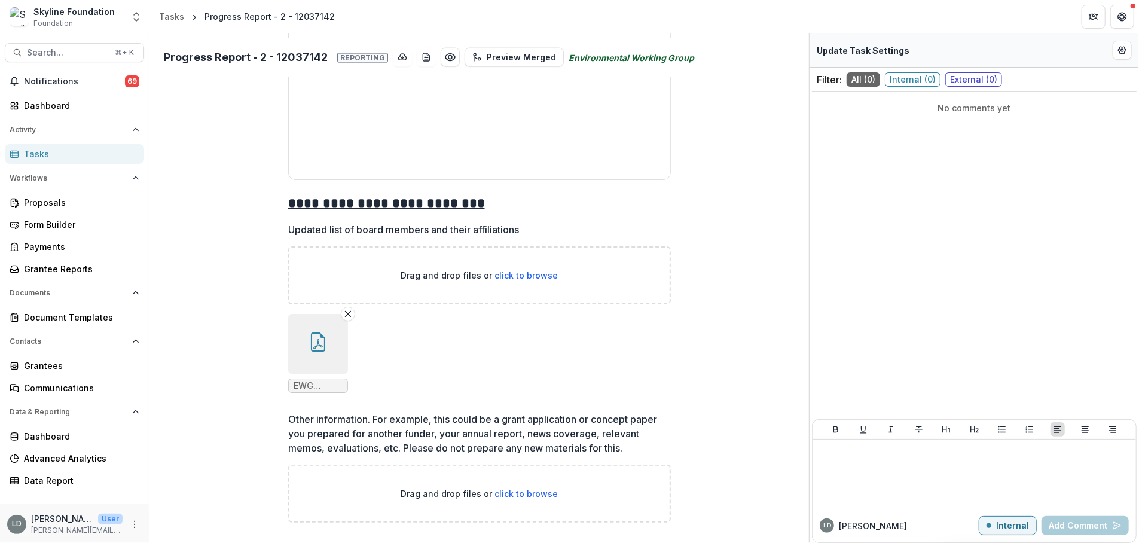
scroll to position [1227, 0]
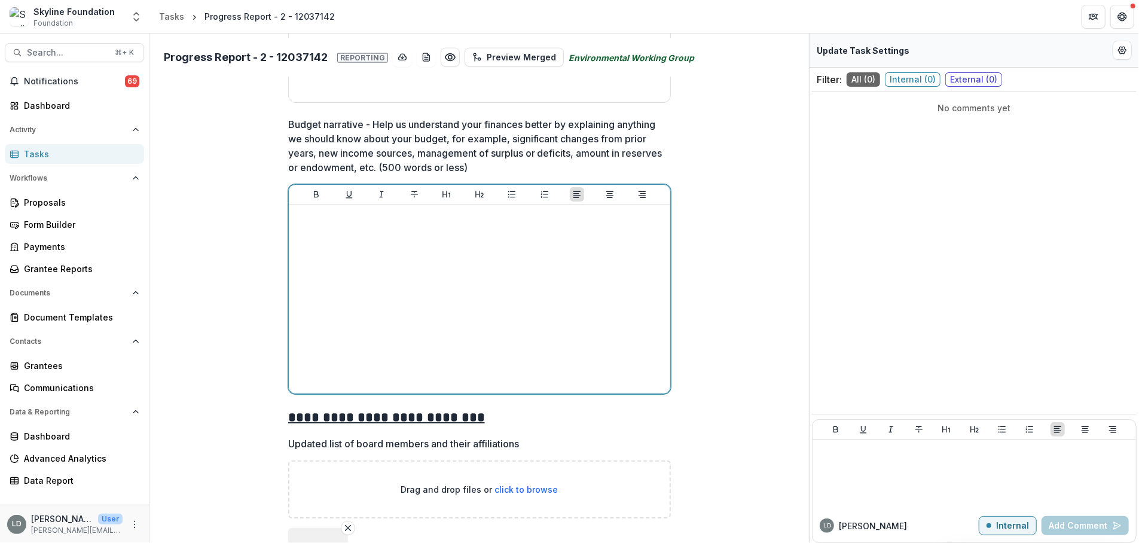
click at [569, 359] on div at bounding box center [480, 298] width 372 height 179
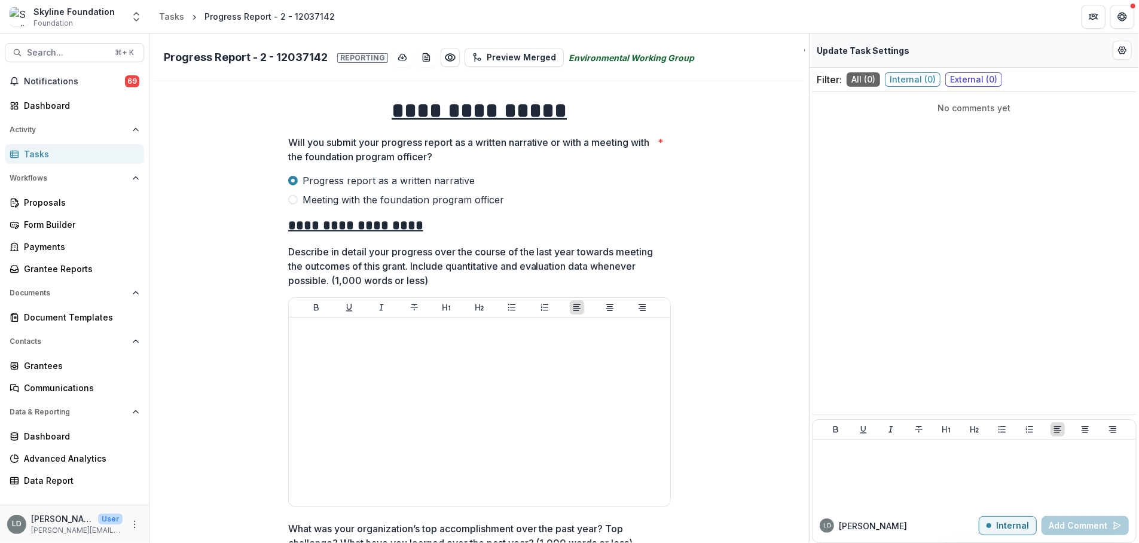
scroll to position [0, 0]
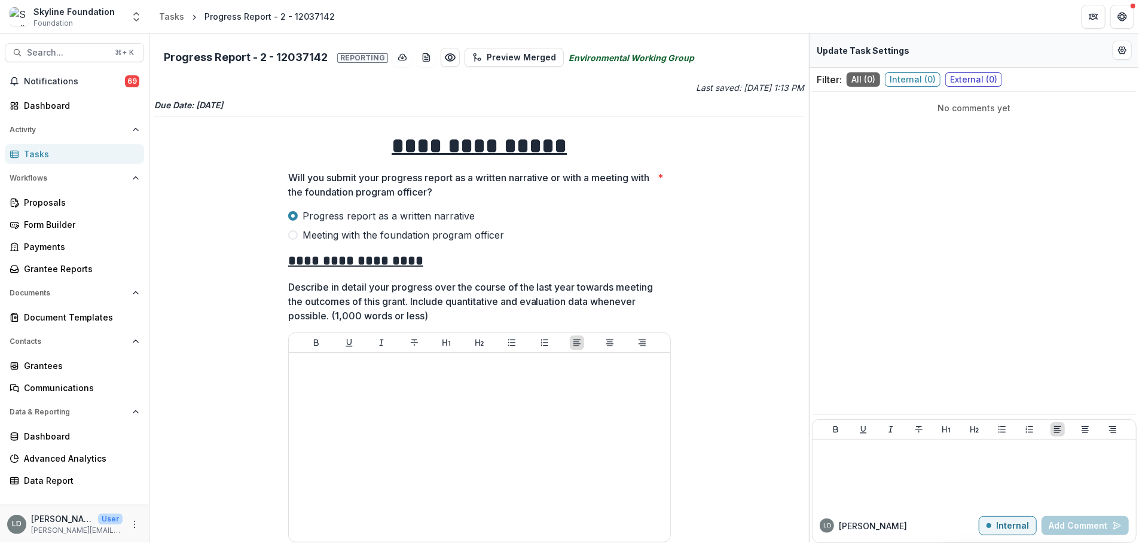
click at [746, 84] on p "Last saved: [DATE] 1:13 PM" at bounding box center [643, 87] width 323 height 13
click at [746, 88] on p "Last saved: [DATE] 1:13 PM" at bounding box center [643, 87] width 323 height 13
click at [951, 527] on p "Internal" at bounding box center [1012, 526] width 33 height 10
click at [920, 81] on span "Internal ( 0 )" at bounding box center [913, 79] width 56 height 14
click at [951, 84] on span "External ( 0 )" at bounding box center [973, 79] width 57 height 14
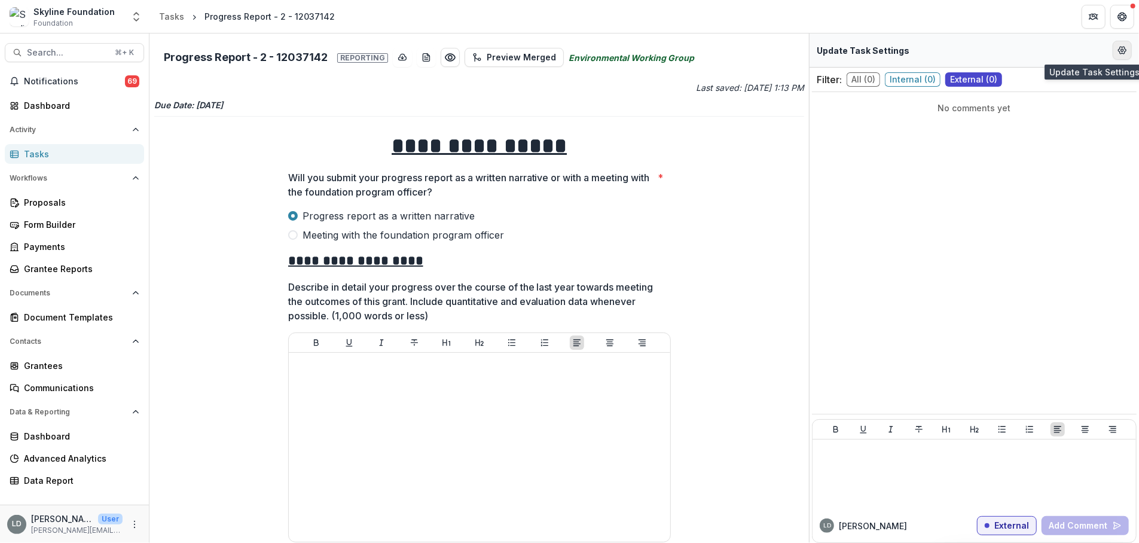
click at [951, 53] on icon "Edit Form Settings" at bounding box center [1123, 50] width 8 height 7
select select "********"
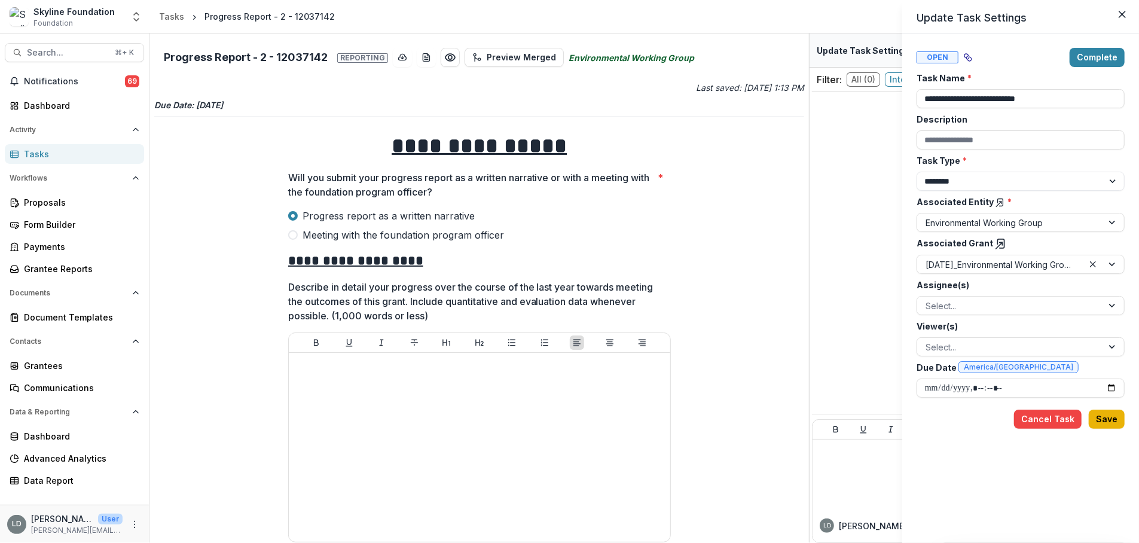
click at [951, 420] on button "Save" at bounding box center [1107, 419] width 36 height 19
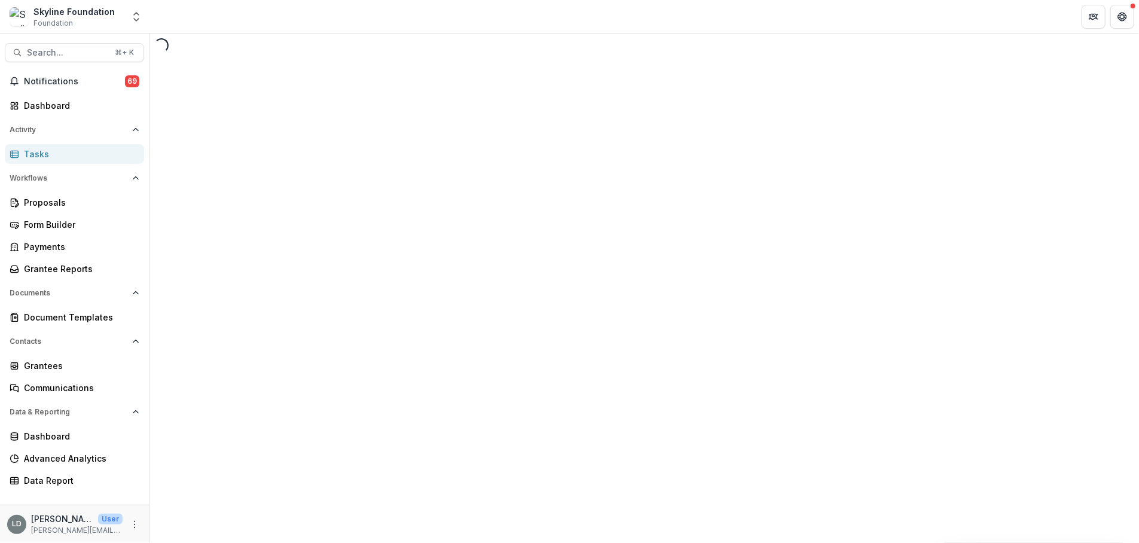
select select "********"
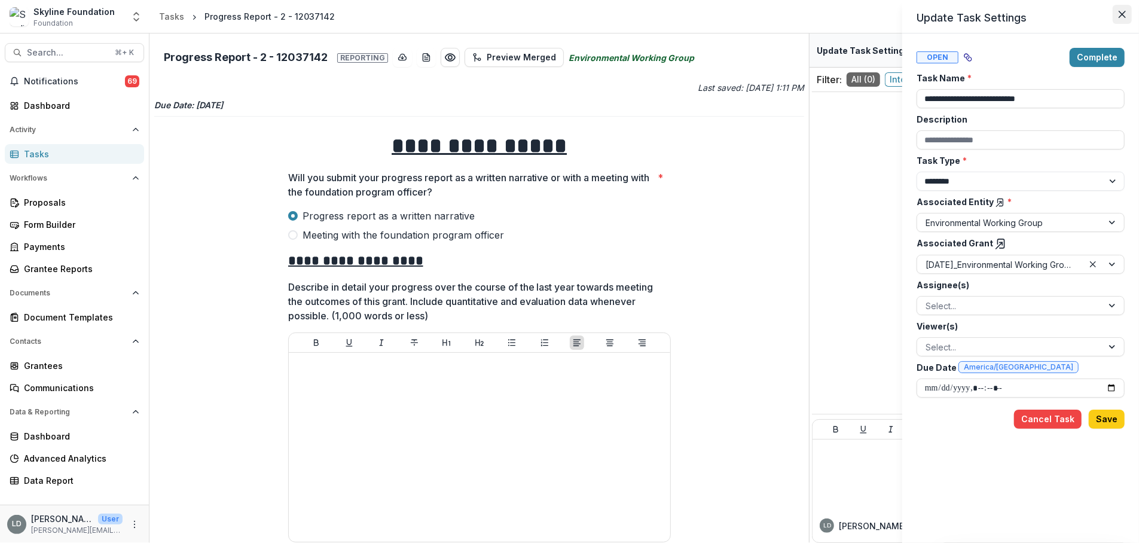
click at [951, 7] on button "Close" at bounding box center [1122, 14] width 19 height 19
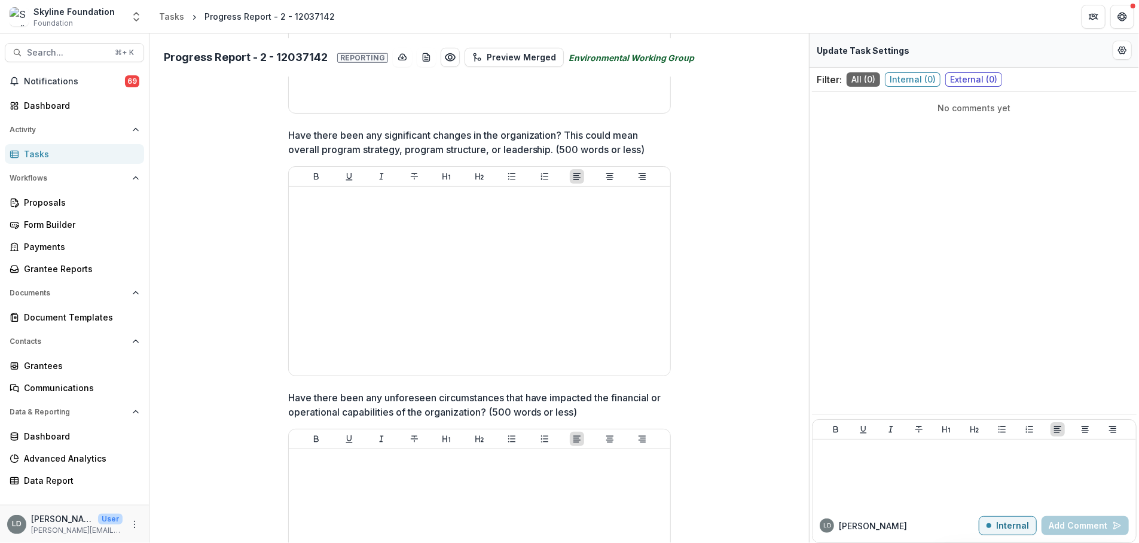
scroll to position [532, 0]
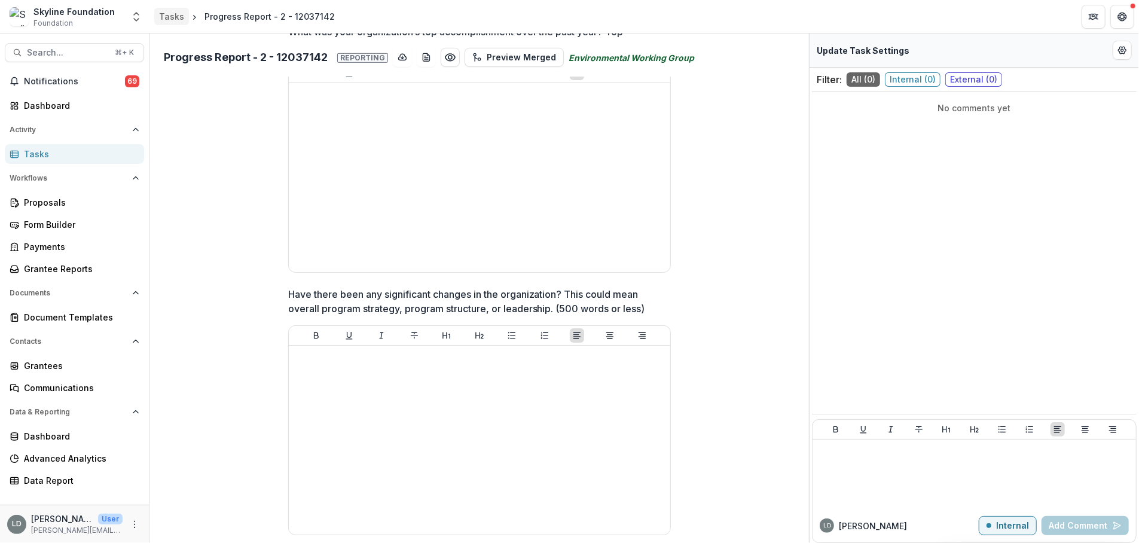
click at [170, 13] on div "Tasks" at bounding box center [171, 16] width 25 height 13
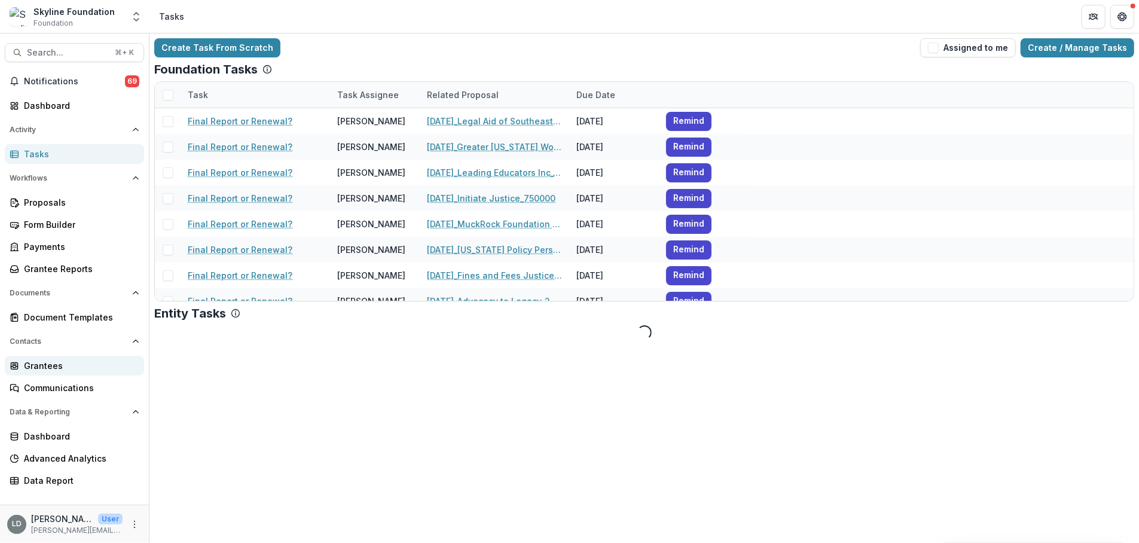
click at [79, 374] on link "Grantees" at bounding box center [74, 366] width 139 height 20
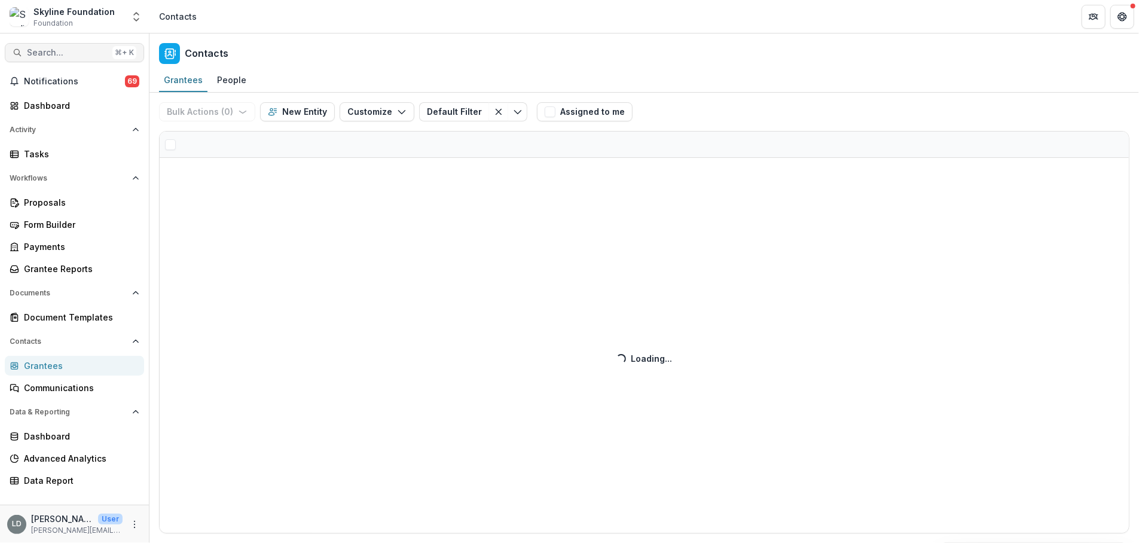
click at [66, 52] on span "Search..." at bounding box center [67, 53] width 81 height 10
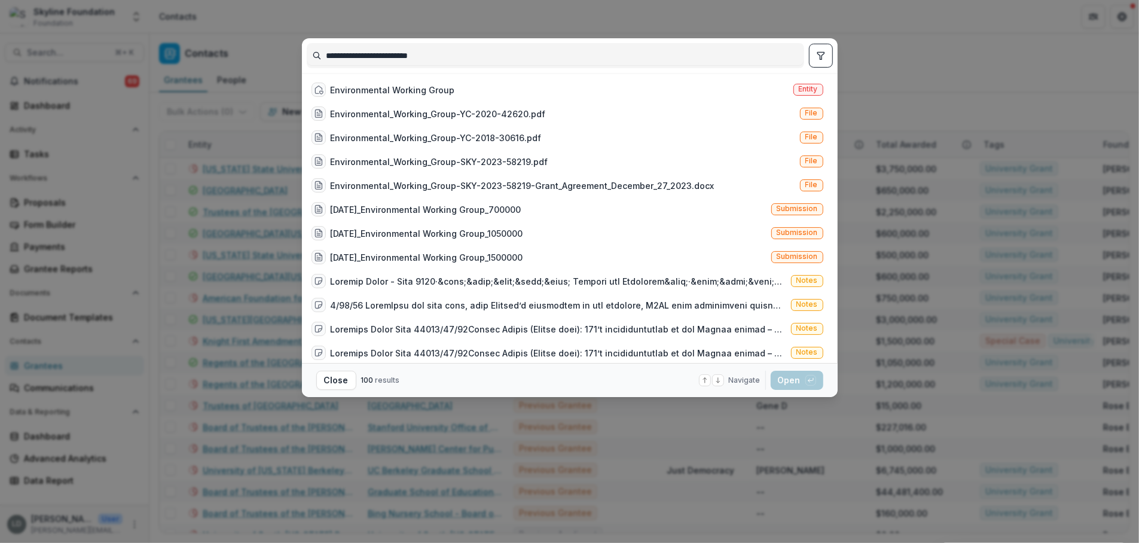
type input "**********"
click at [462, 90] on div "Environmental Working Group Entity" at bounding box center [567, 90] width 521 height 24
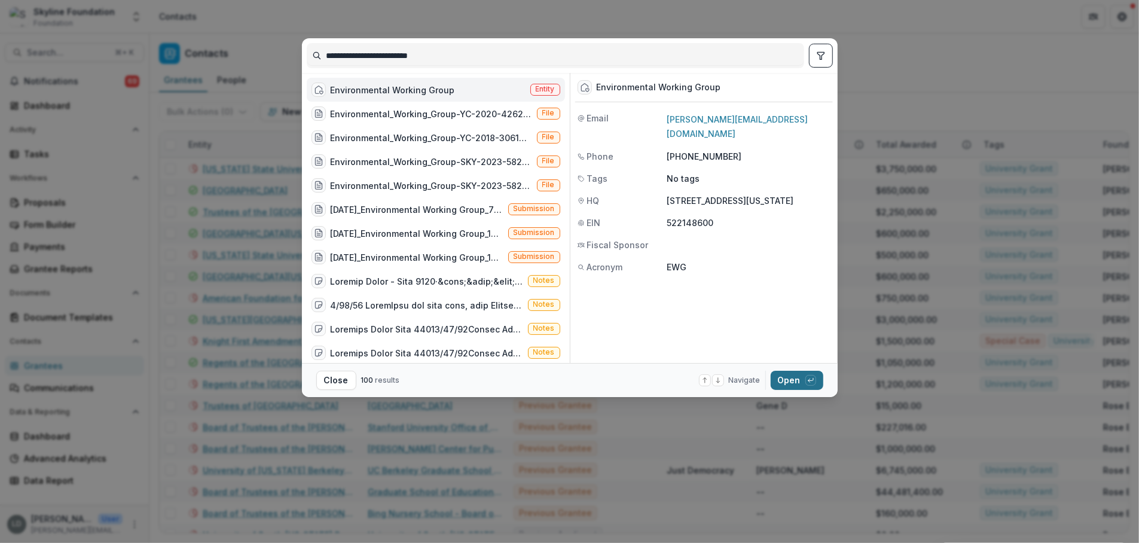
click at [781, 373] on button "Open with enter key" at bounding box center [797, 380] width 53 height 19
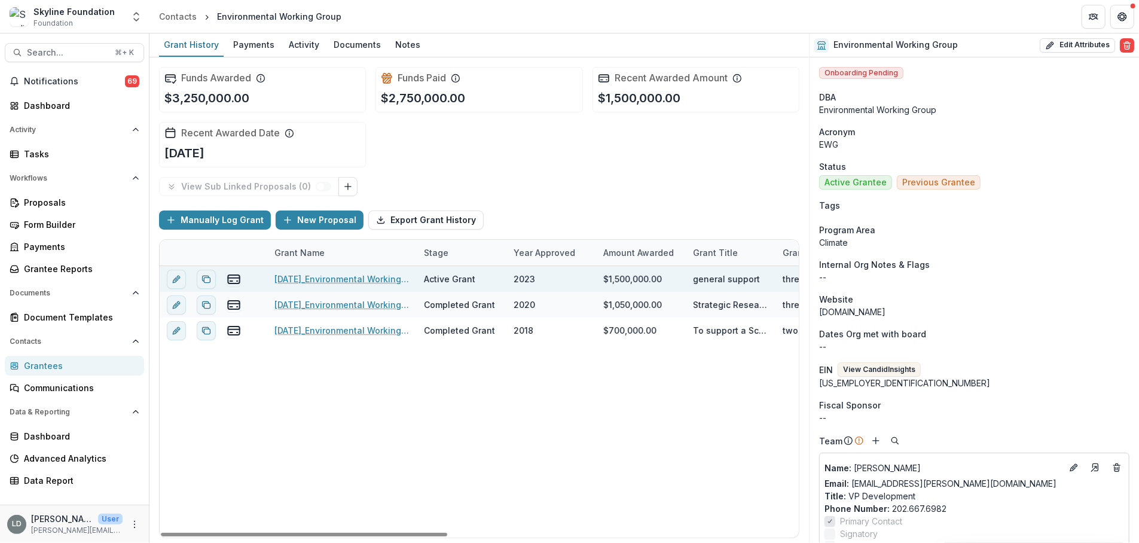
click at [377, 277] on link "[DATE]_Environmental Working Group_1500000" at bounding box center [341, 279] width 135 height 13
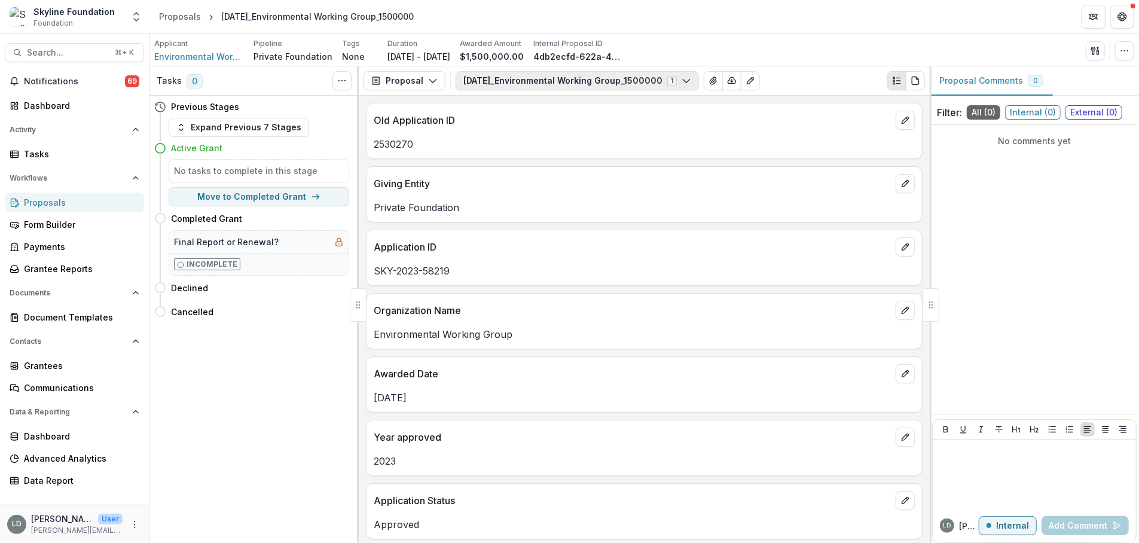
click at [508, 77] on button "[DATE]_Environmental Working Group_1500000 1" at bounding box center [577, 80] width 243 height 19
click at [422, 79] on button "Proposal" at bounding box center [405, 80] width 82 height 19
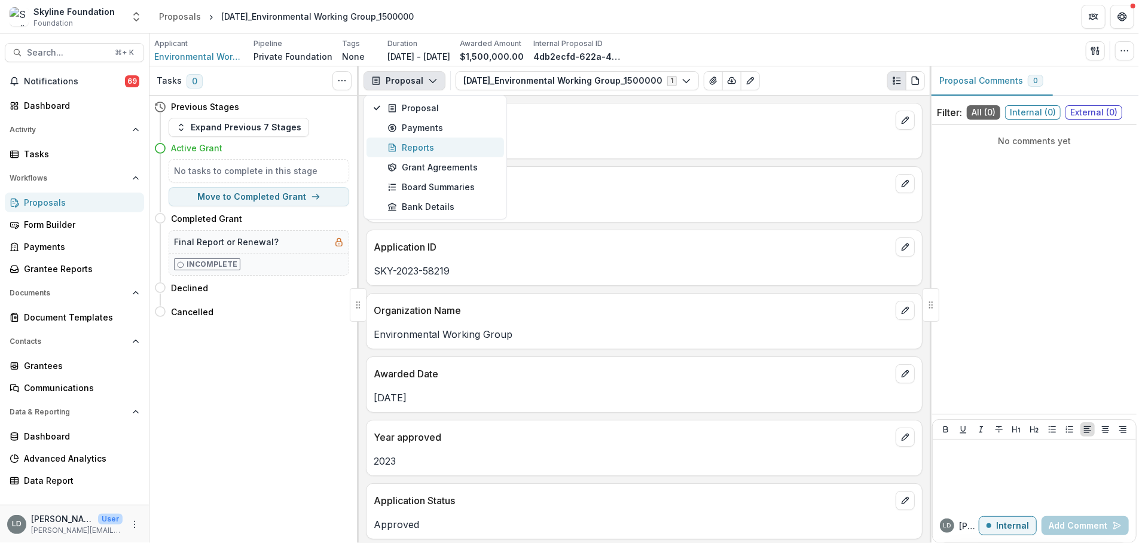
click at [432, 144] on div "Reports" at bounding box center [441, 147] width 109 height 13
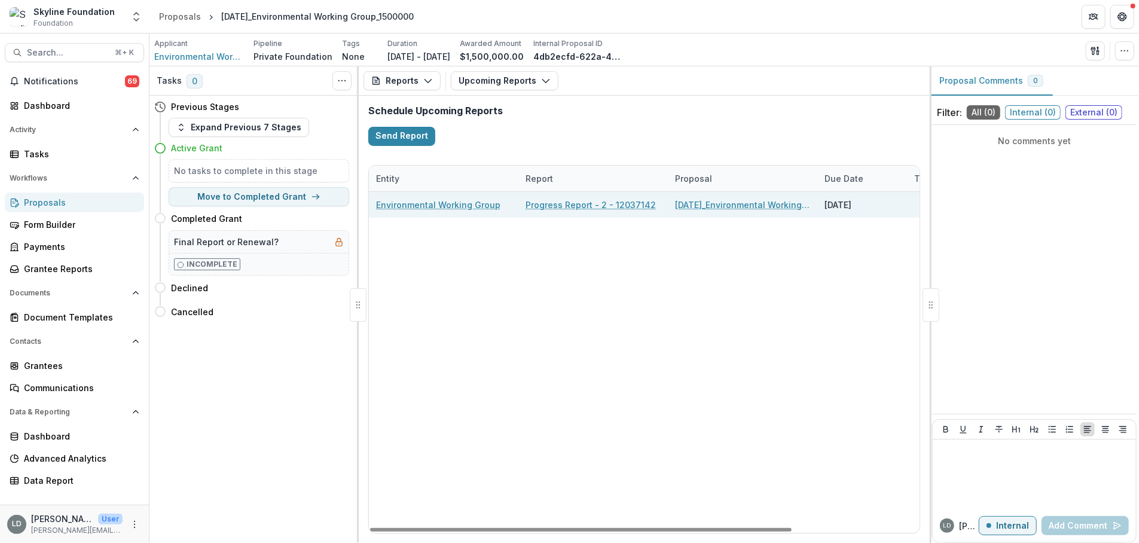
click at [558, 200] on link "Progress Report - 2 - 12037142" at bounding box center [591, 205] width 130 height 13
select select "********"
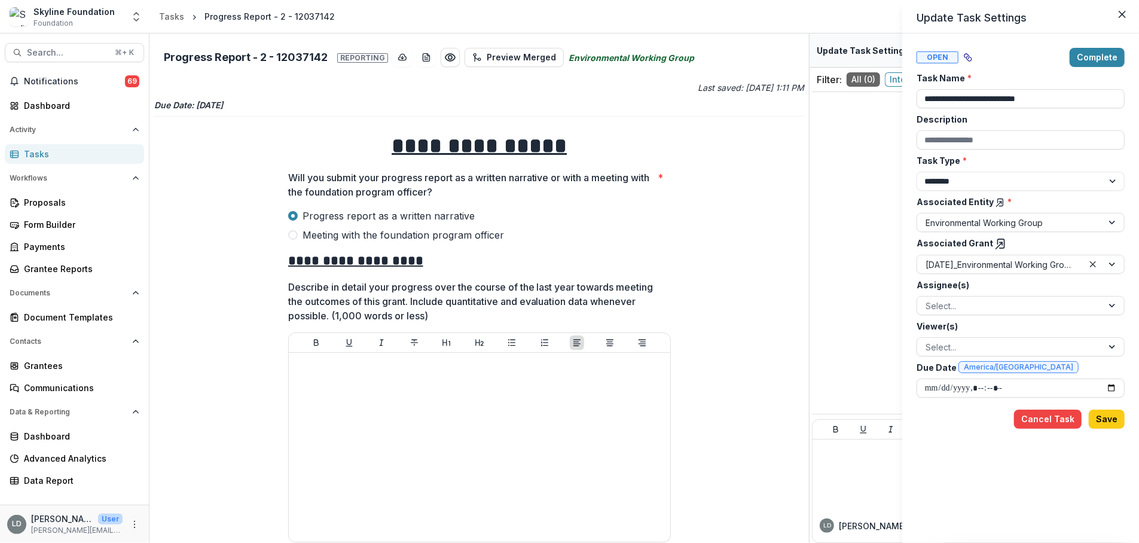
drag, startPoint x: 805, startPoint y: 152, endPoint x: 808, endPoint y: 184, distance: 31.9
click at [808, 184] on div "**********" at bounding box center [569, 271] width 1139 height 543
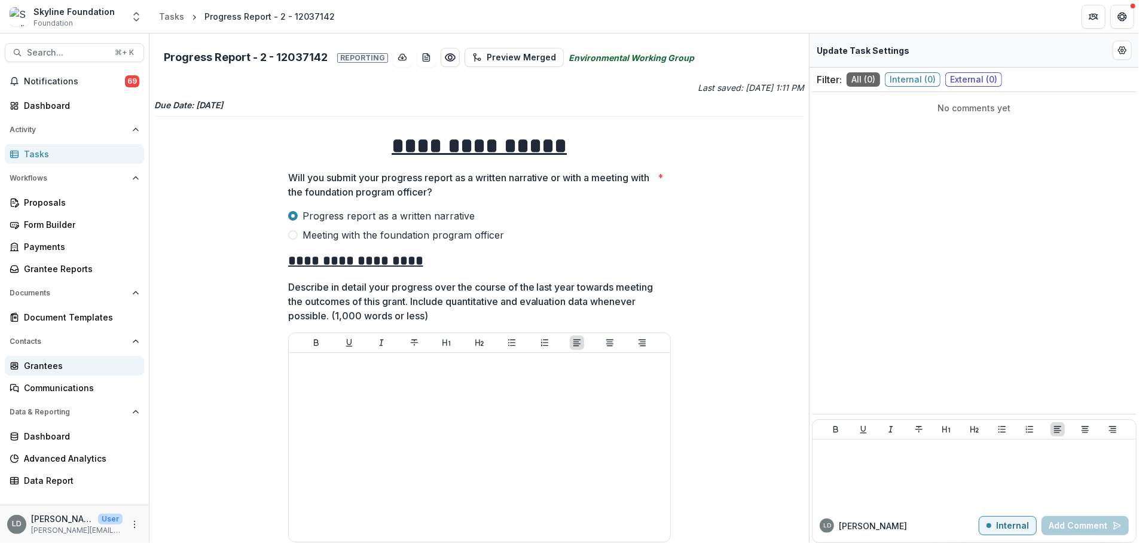
click at [84, 371] on div "Grantees" at bounding box center [79, 365] width 111 height 13
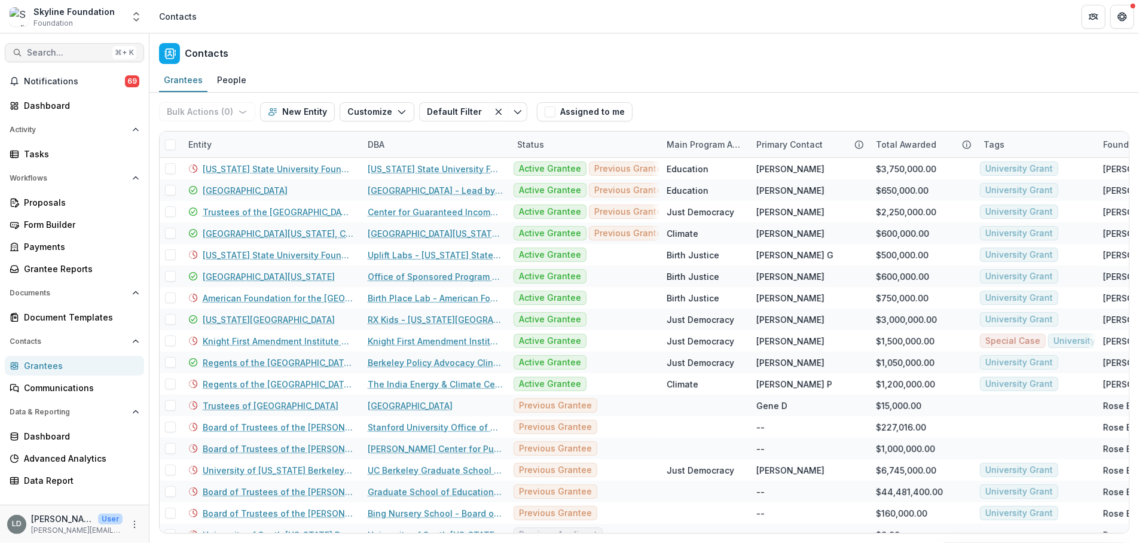
click at [87, 53] on span "Search..." at bounding box center [67, 53] width 81 height 10
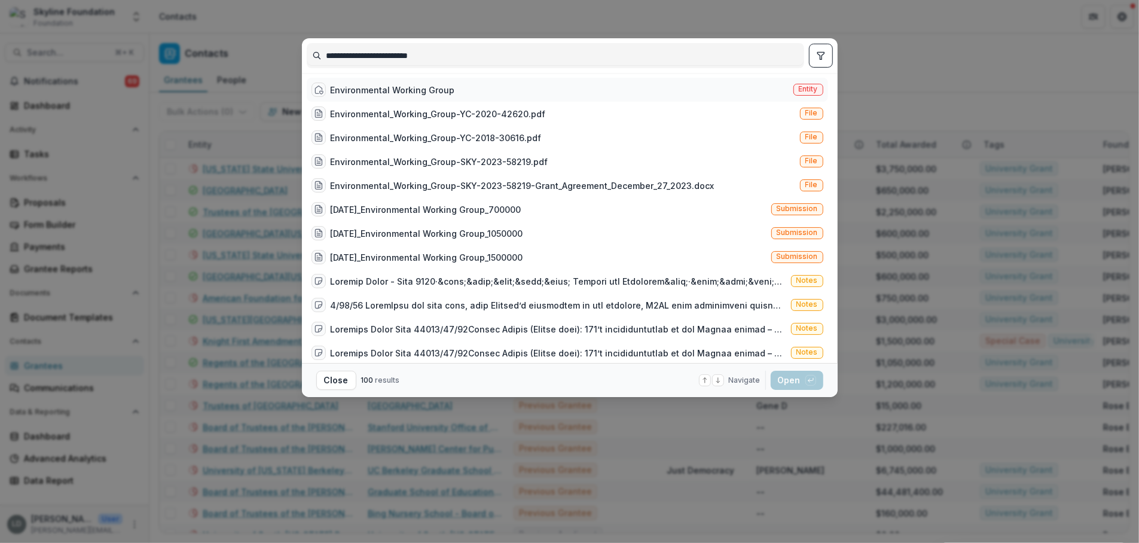
type input "**********"
click at [422, 85] on div "Environmental Working Group" at bounding box center [393, 90] width 124 height 13
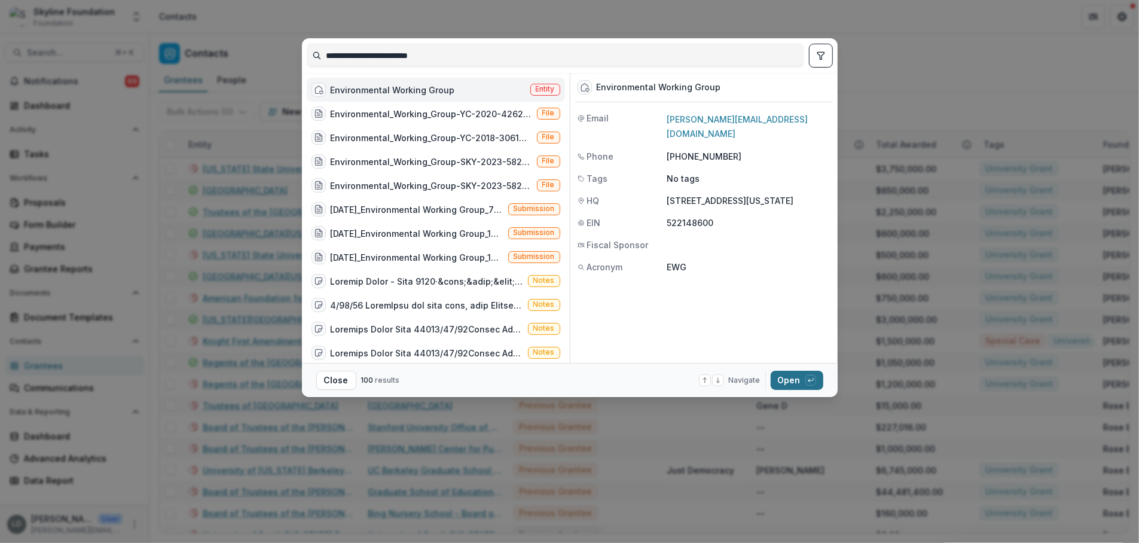
click at [791, 379] on button "Open with enter key" at bounding box center [797, 380] width 53 height 19
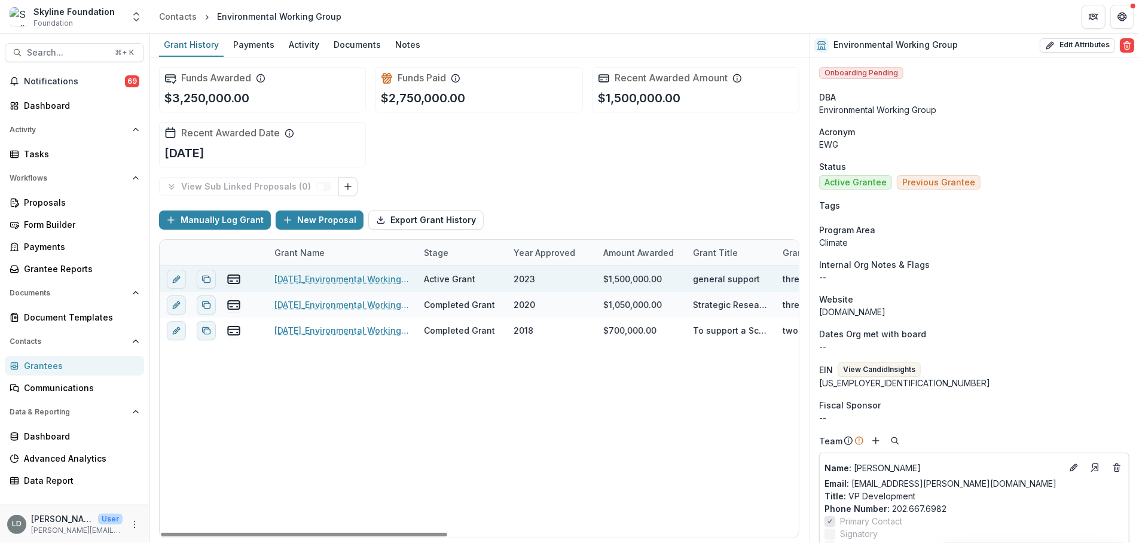
click at [372, 278] on link "[DATE]_Environmental Working Group_1500000" at bounding box center [341, 279] width 135 height 13
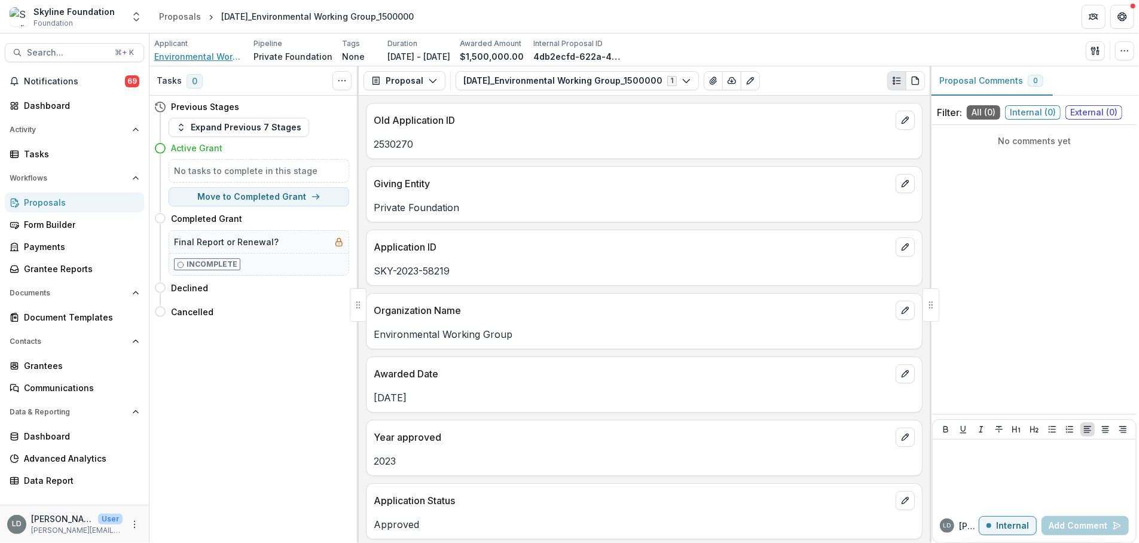
click at [206, 59] on span "Environmental Working Group" at bounding box center [199, 56] width 90 height 13
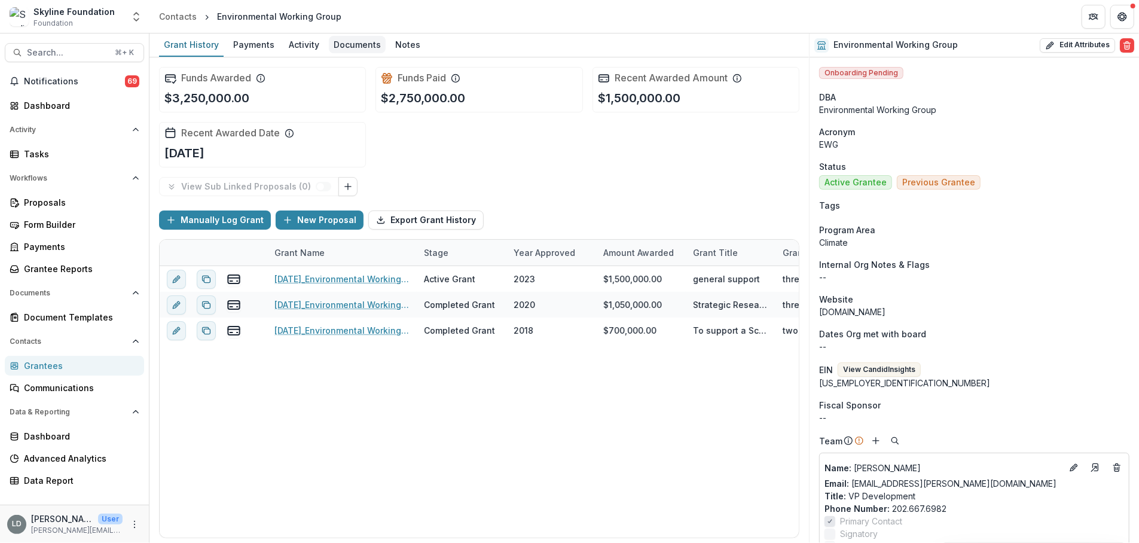
click at [353, 43] on div "Documents" at bounding box center [357, 44] width 57 height 17
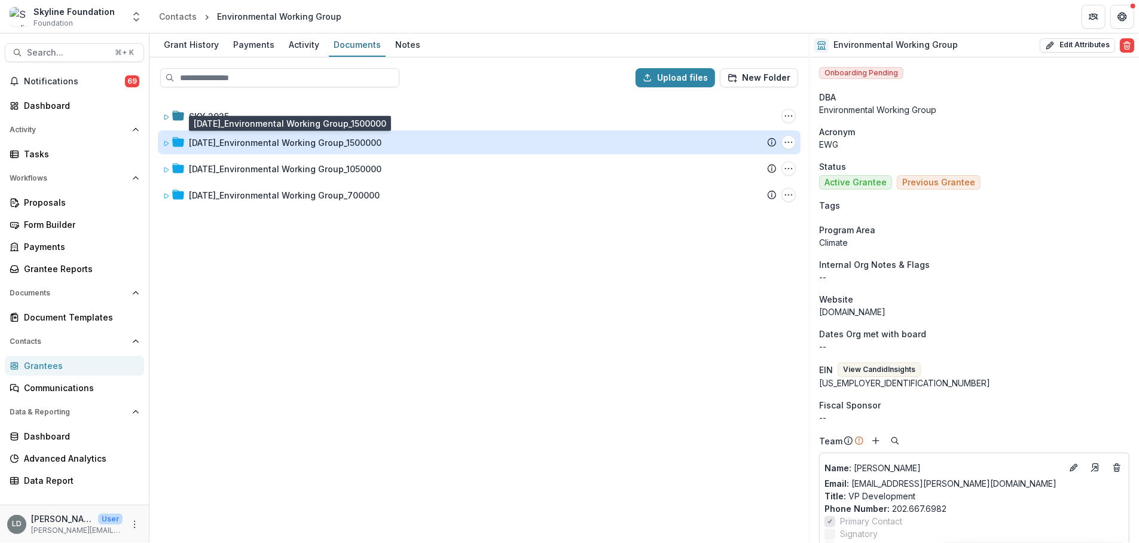
click at [322, 145] on div "[DATE]_Environmental Working Group_1500000" at bounding box center [285, 142] width 193 height 13
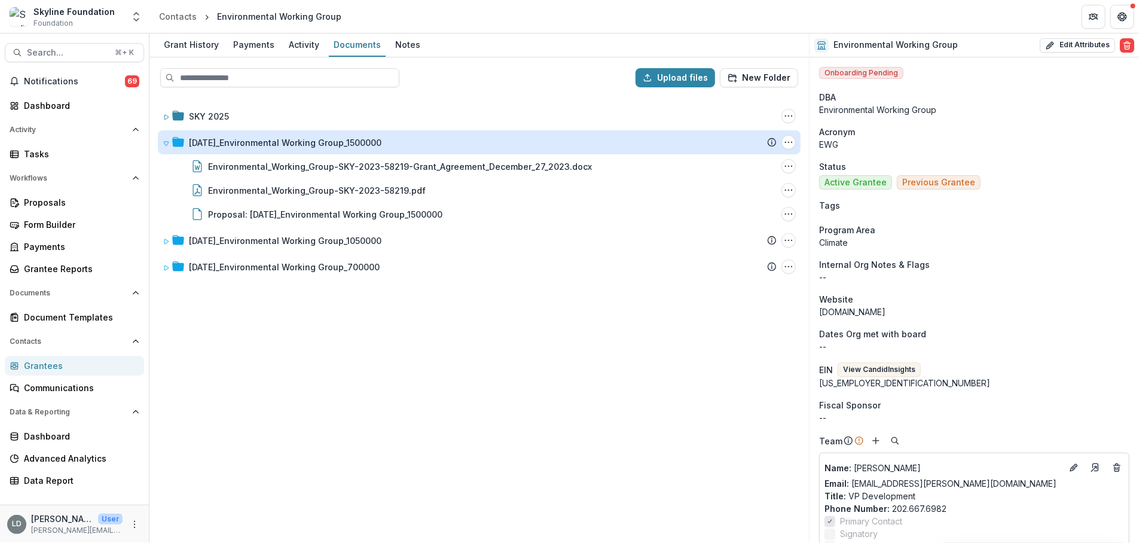
click at [322, 145] on div "[DATE]_Environmental Working Group_1500000" at bounding box center [285, 142] width 193 height 13
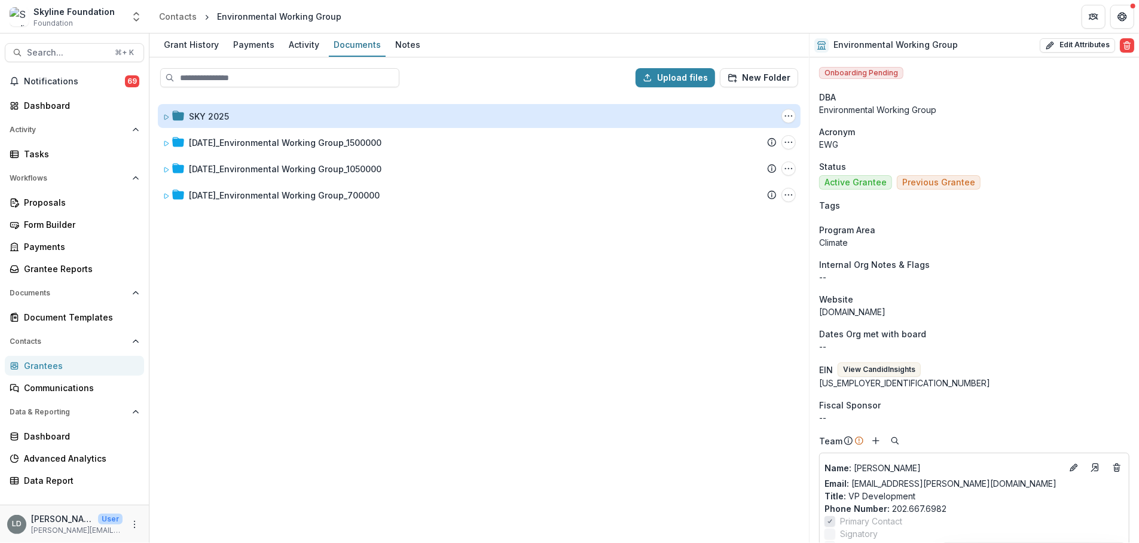
click at [208, 114] on div "SKY 2025" at bounding box center [209, 116] width 40 height 13
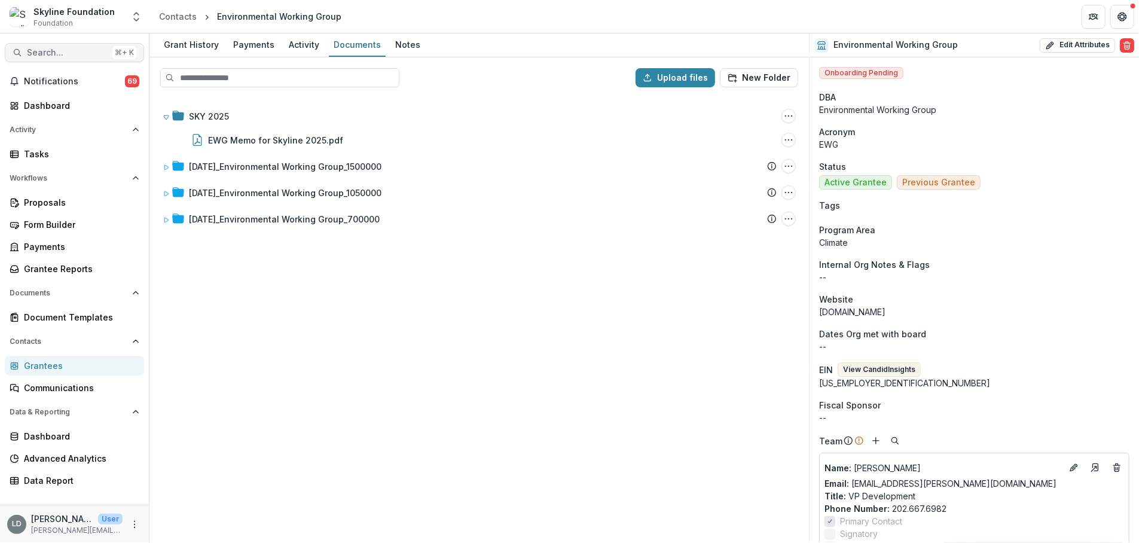
click at [75, 54] on span "Search..." at bounding box center [67, 53] width 81 height 10
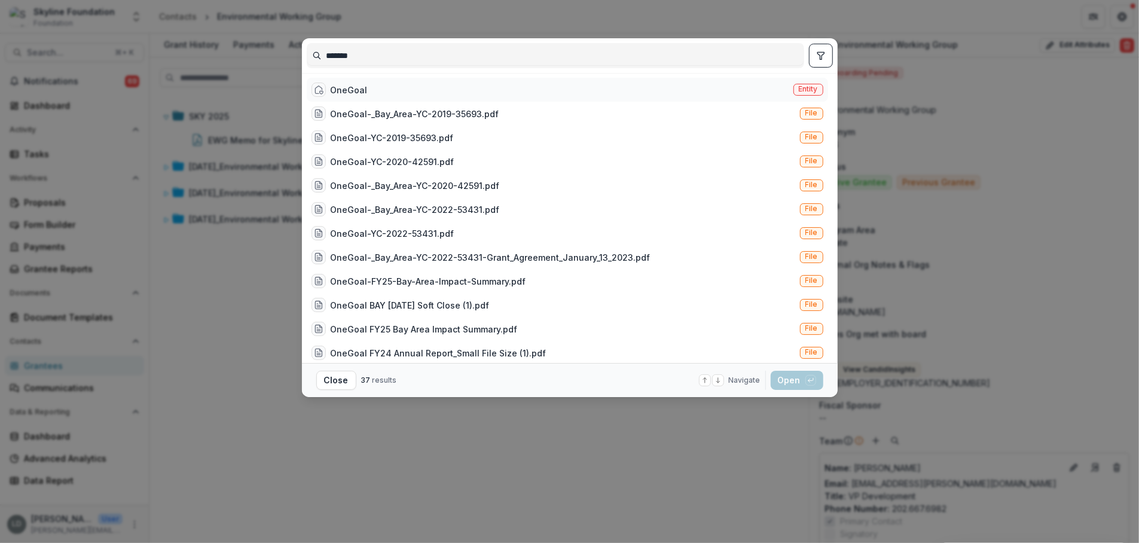
type input "*******"
click at [424, 93] on div "OneGoal Entity" at bounding box center [567, 90] width 521 height 24
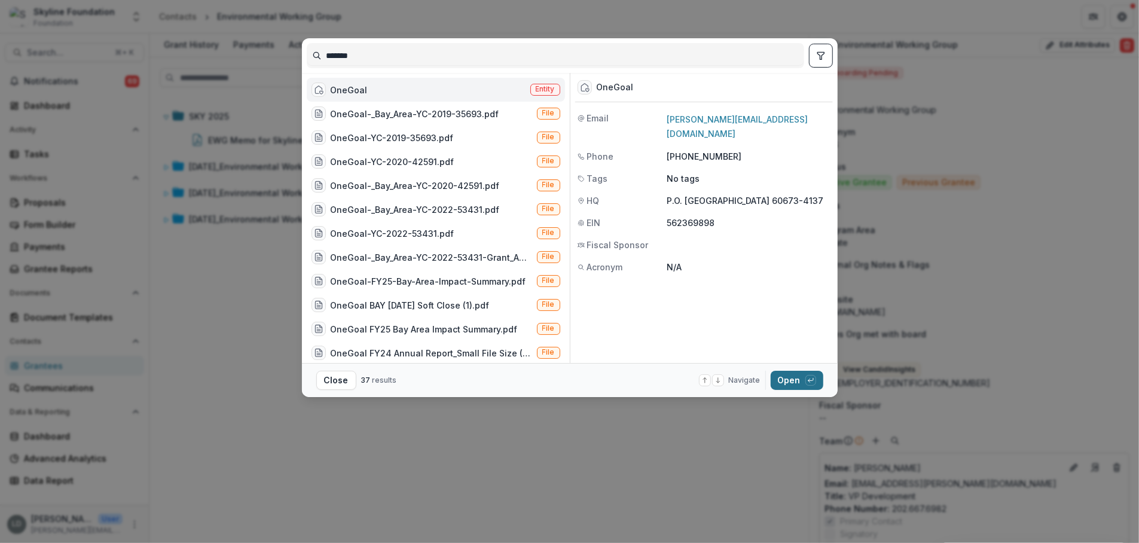
click at [795, 388] on button "Open with enter key" at bounding box center [797, 380] width 53 height 19
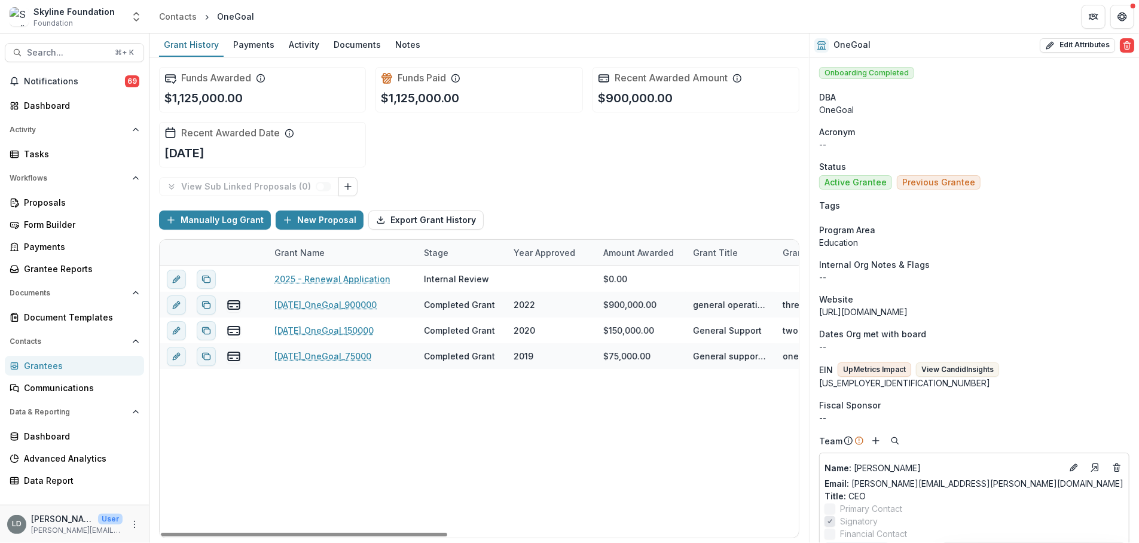
click at [344, 30] on header "Contacts OneGoal" at bounding box center [644, 16] width 990 height 33
click at [350, 47] on div "Documents" at bounding box center [357, 44] width 57 height 17
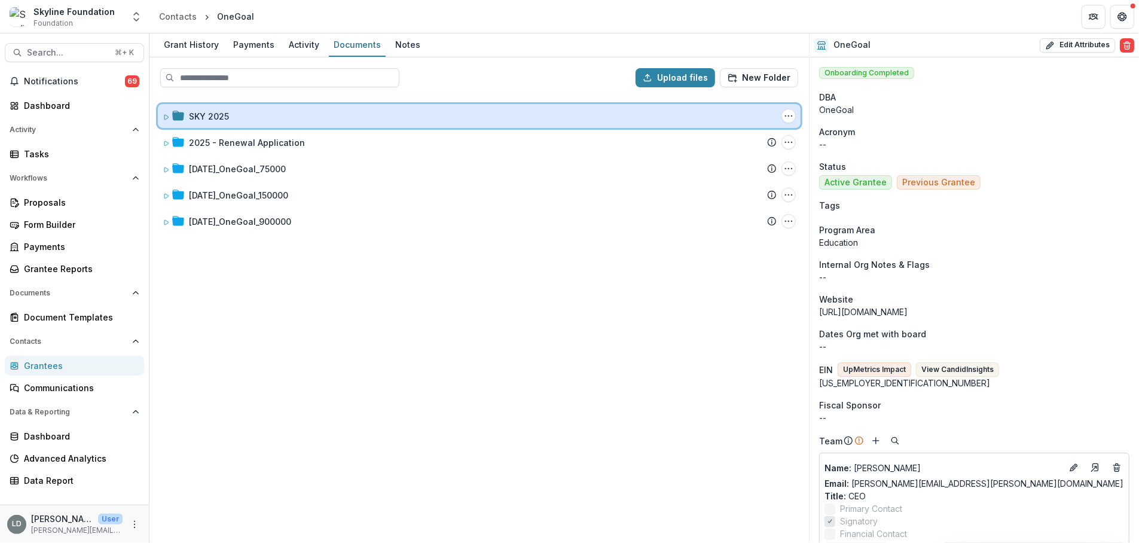
click at [249, 117] on div "SKY 2025" at bounding box center [483, 116] width 588 height 13
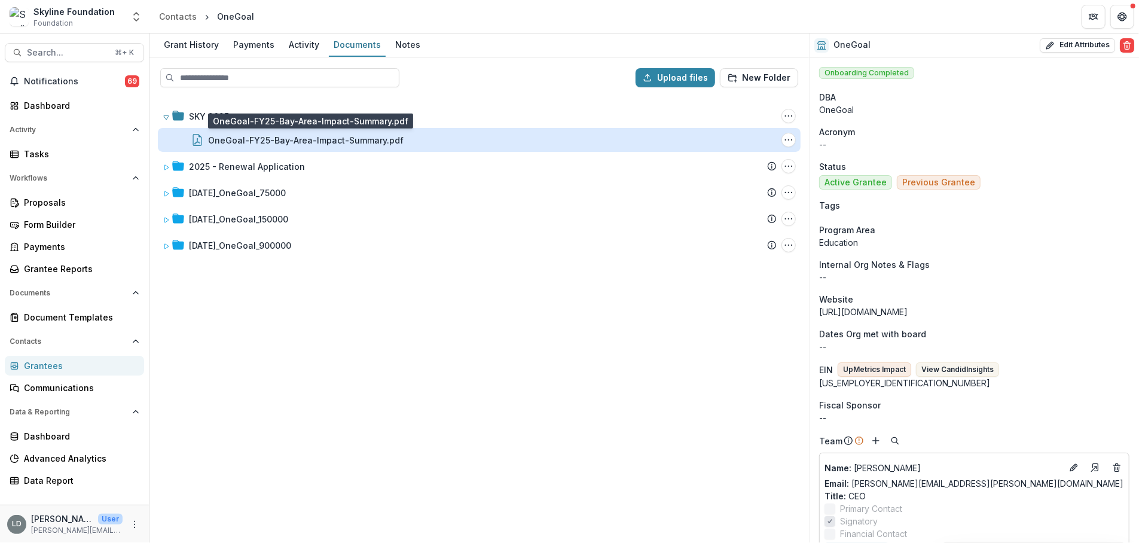
click at [258, 138] on div "OneGoal-FY25-Bay-Area-Impact-Summary.pdf" at bounding box center [306, 140] width 196 height 13
